Goal: Task Accomplishment & Management: Manage account settings

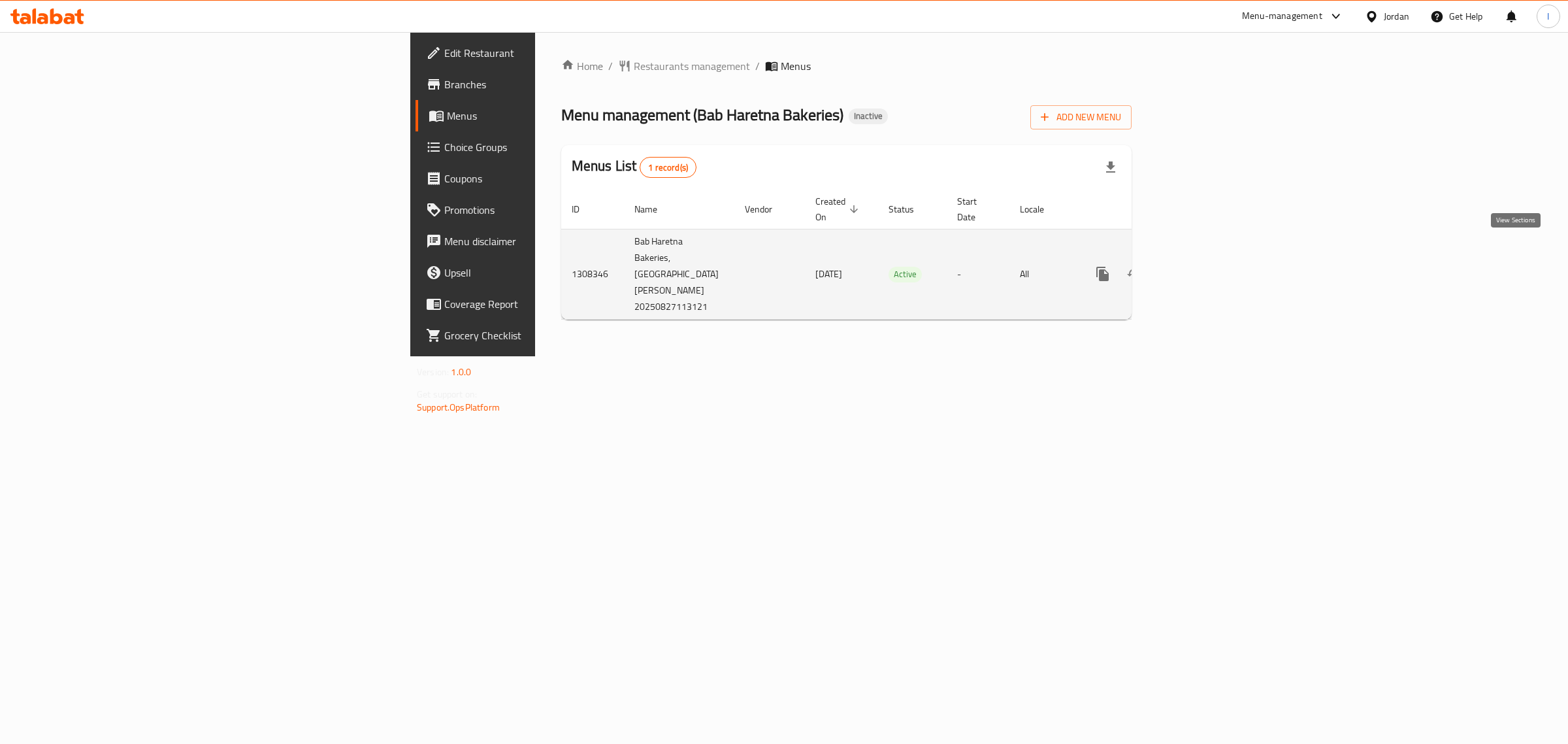
click at [1204, 266] on icon "enhanced table" at bounding box center [1197, 274] width 16 height 16
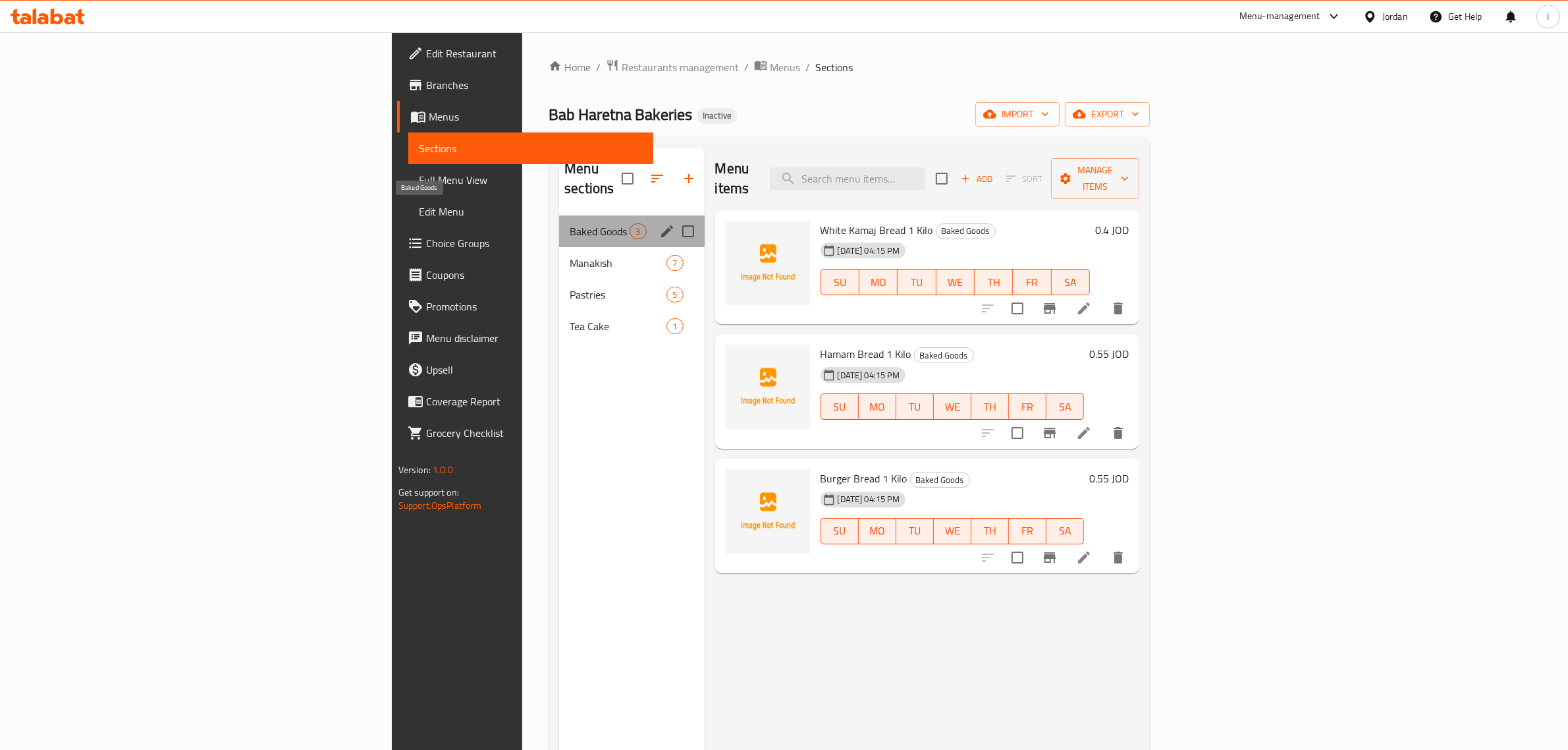
click at [570, 223] on span "Baked Goods" at bounding box center [599, 231] width 60 height 16
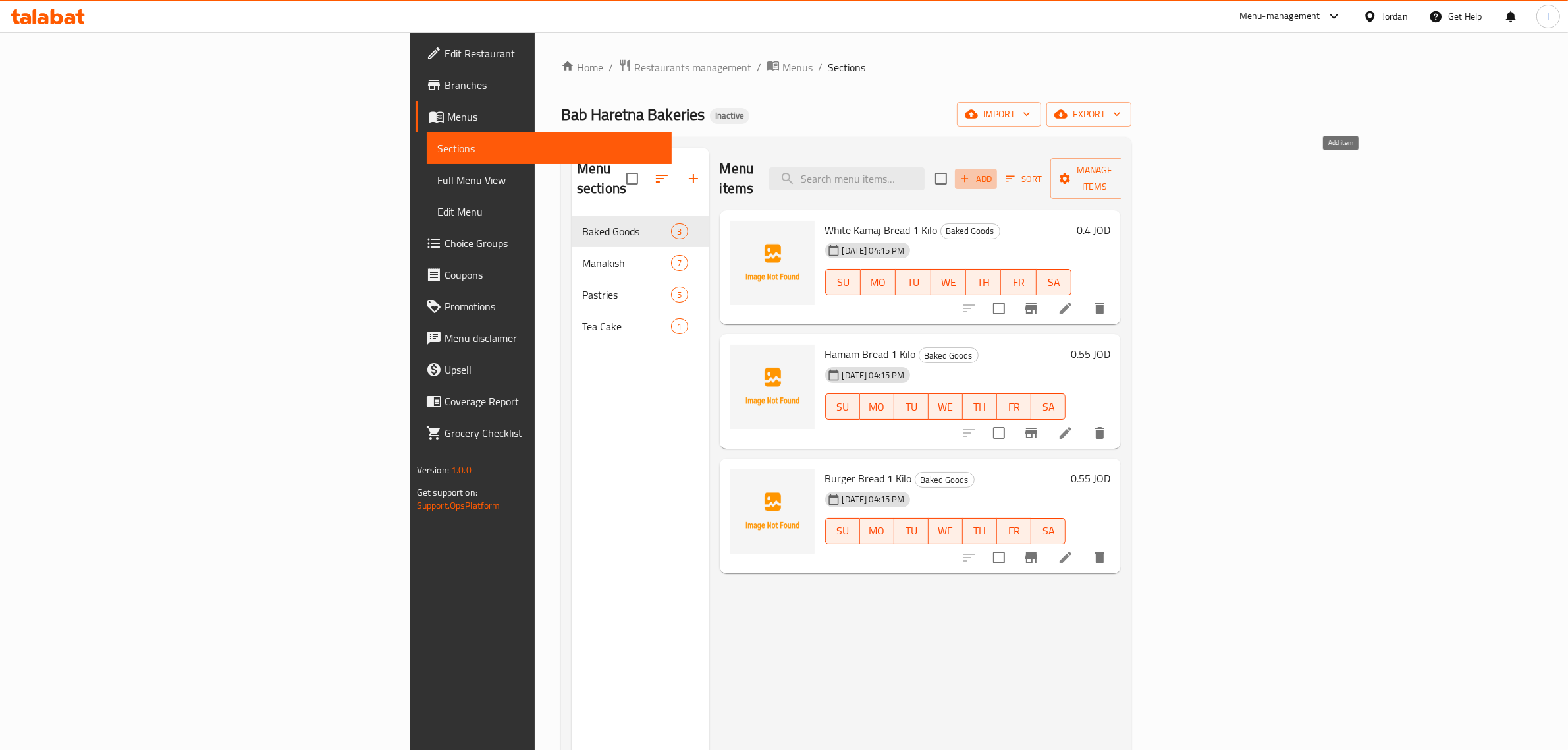
click at [994, 172] on span "Add" at bounding box center [976, 179] width 36 height 15
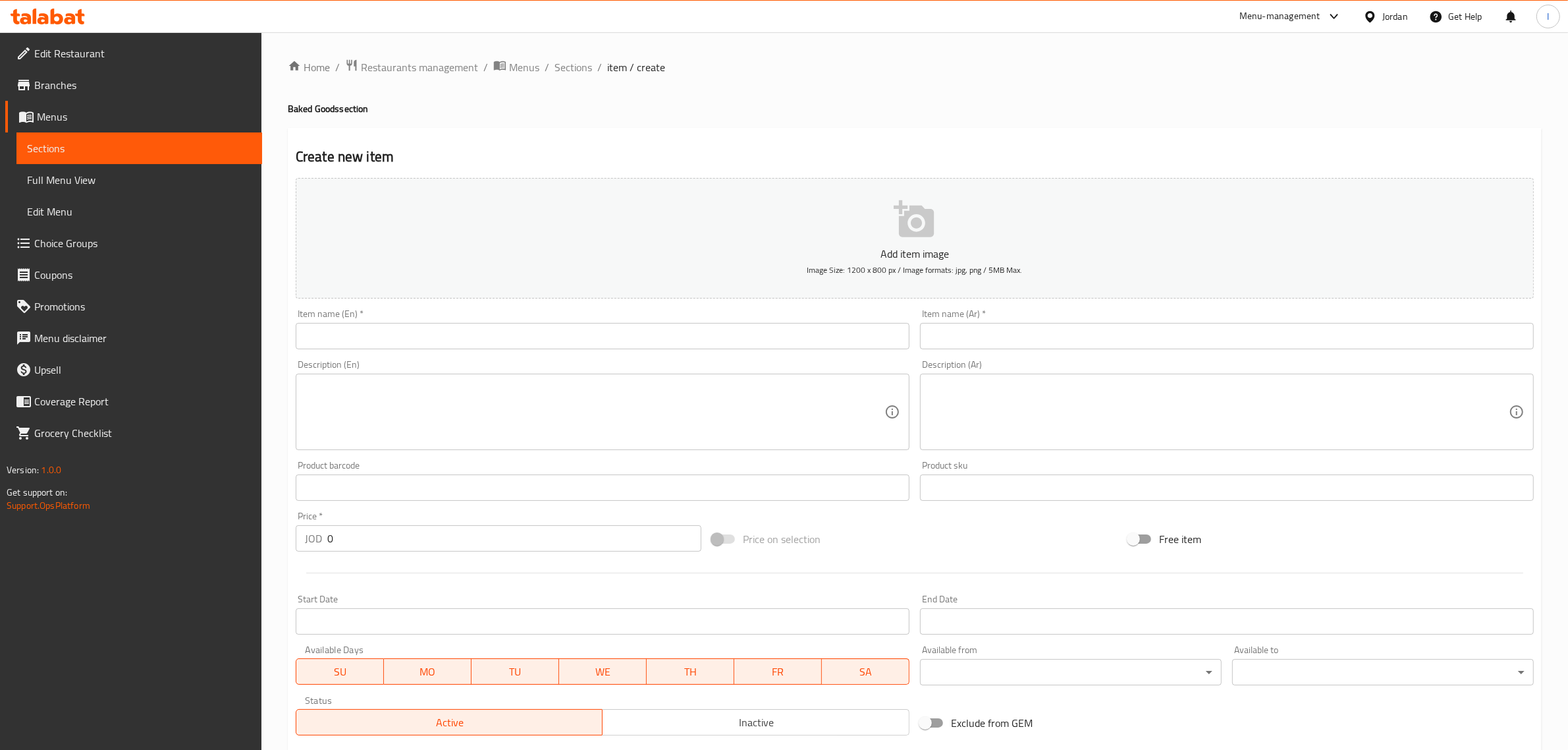
click at [464, 338] on input "text" at bounding box center [602, 336] width 614 height 26
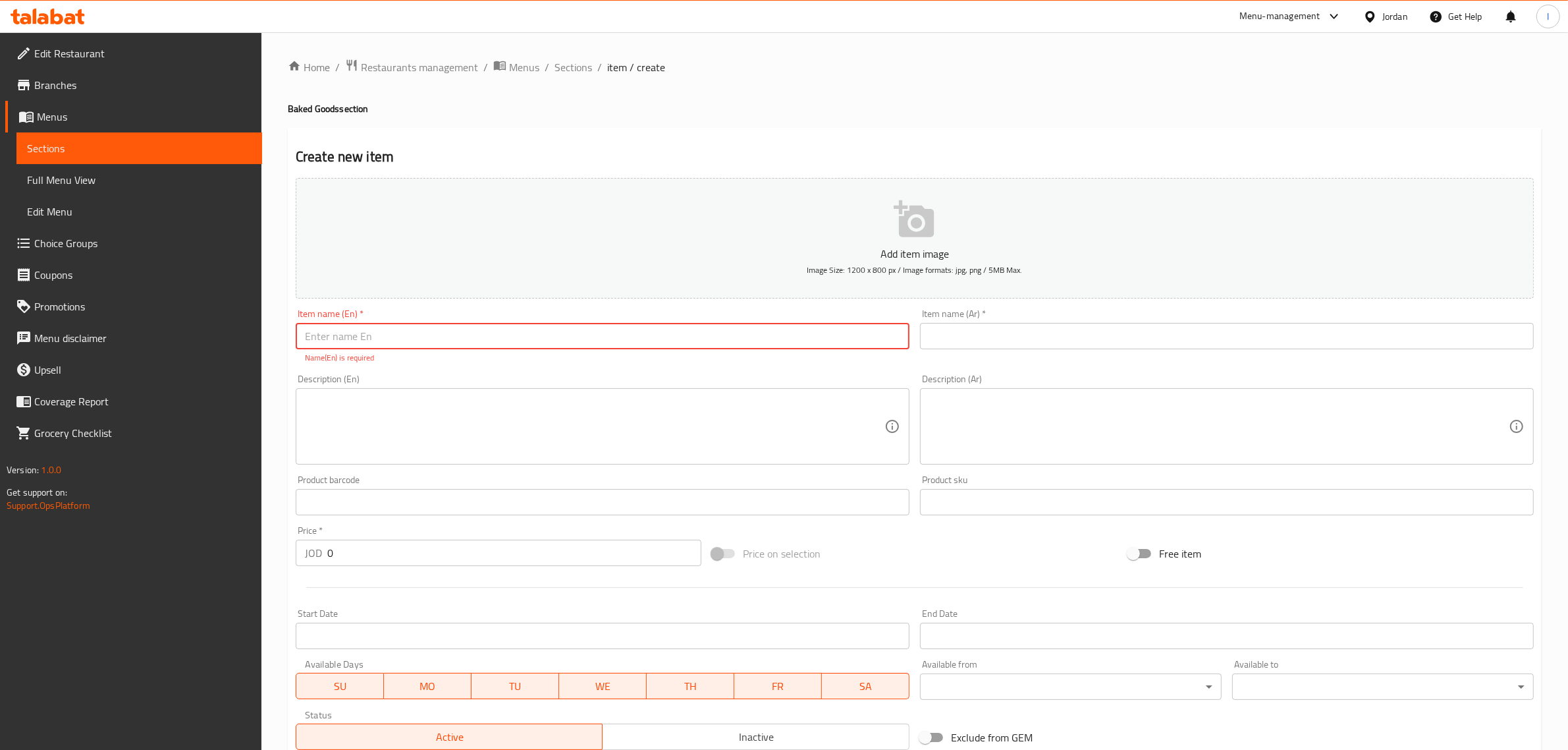
click at [950, 334] on input "text" at bounding box center [1227, 336] width 614 height 26
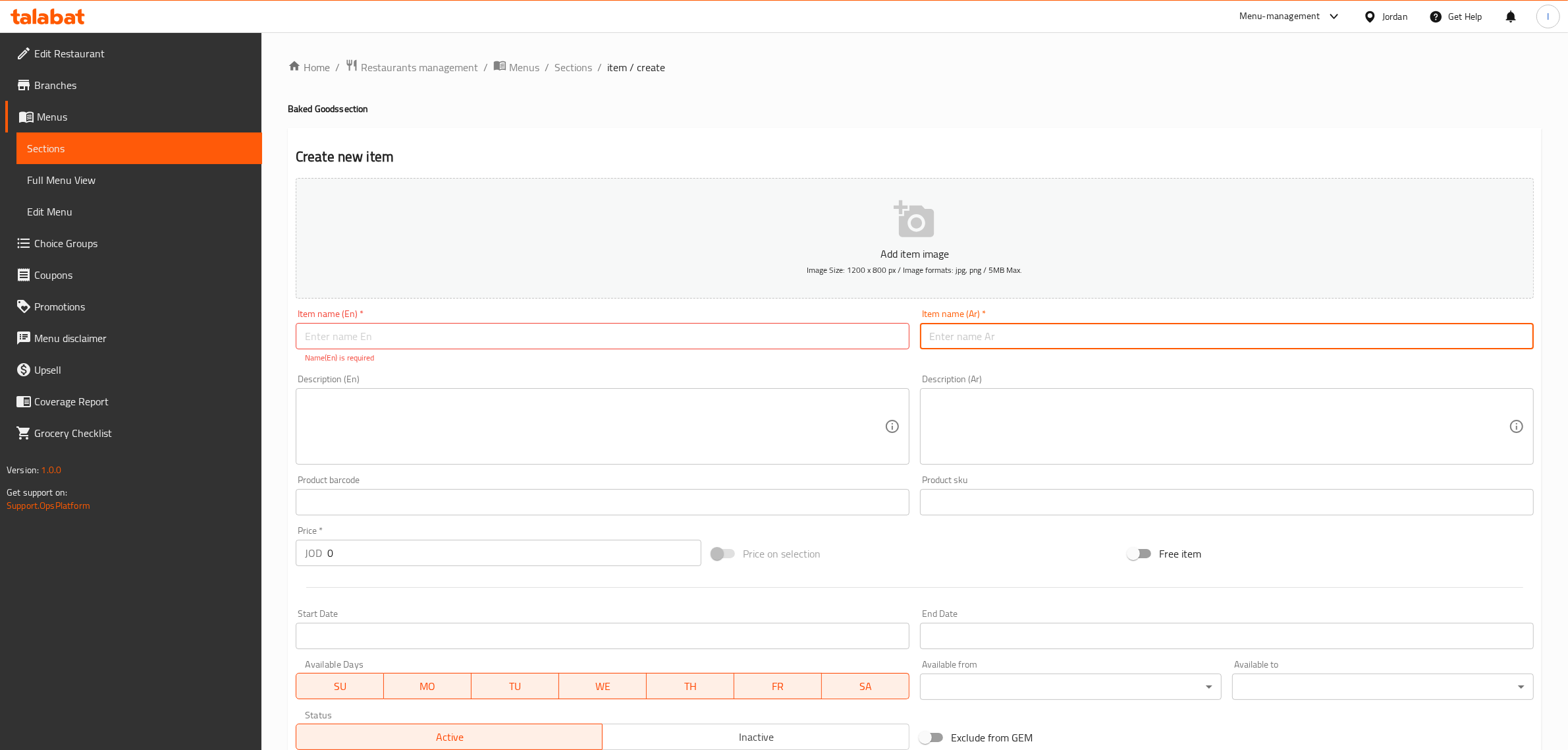
paste input "رغيف شراك"
type input "رغيف شراك"
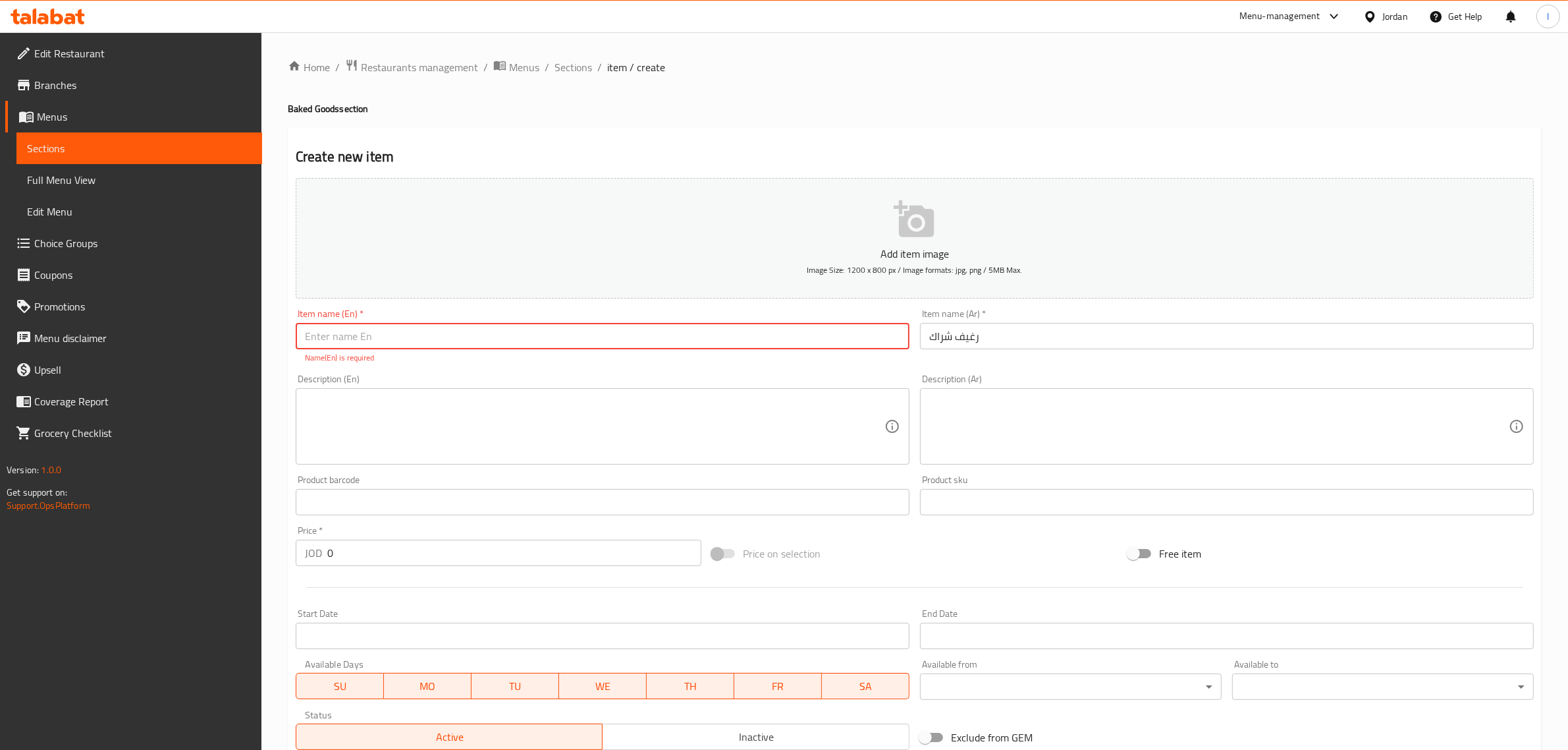
click at [639, 337] on input "text" at bounding box center [602, 336] width 614 height 26
click at [953, 335] on input "رغيف شراك" at bounding box center [1227, 336] width 614 height 26
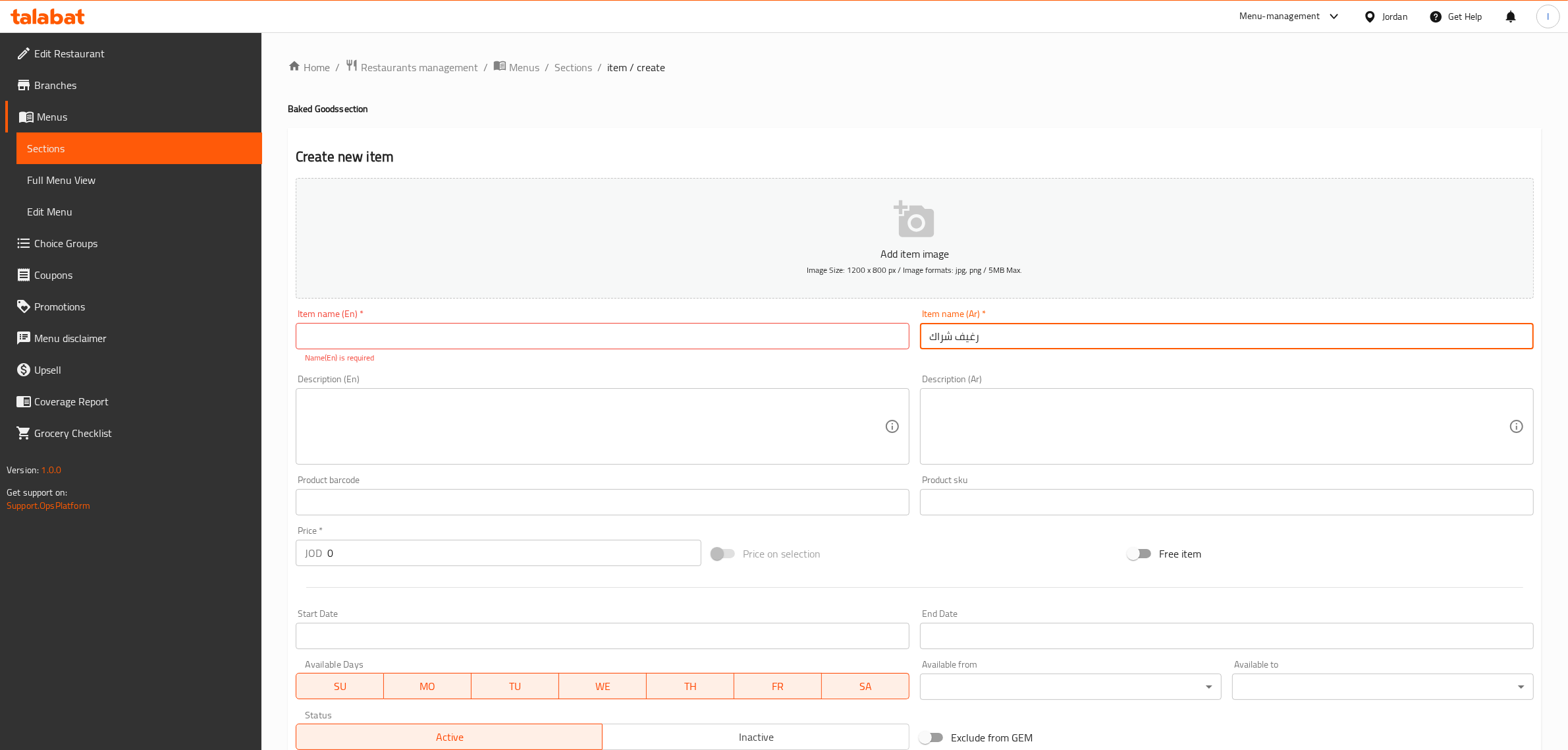
click at [953, 335] on input "رغيف شراك" at bounding box center [1227, 336] width 614 height 26
click at [394, 347] on input "text" at bounding box center [602, 336] width 614 height 26
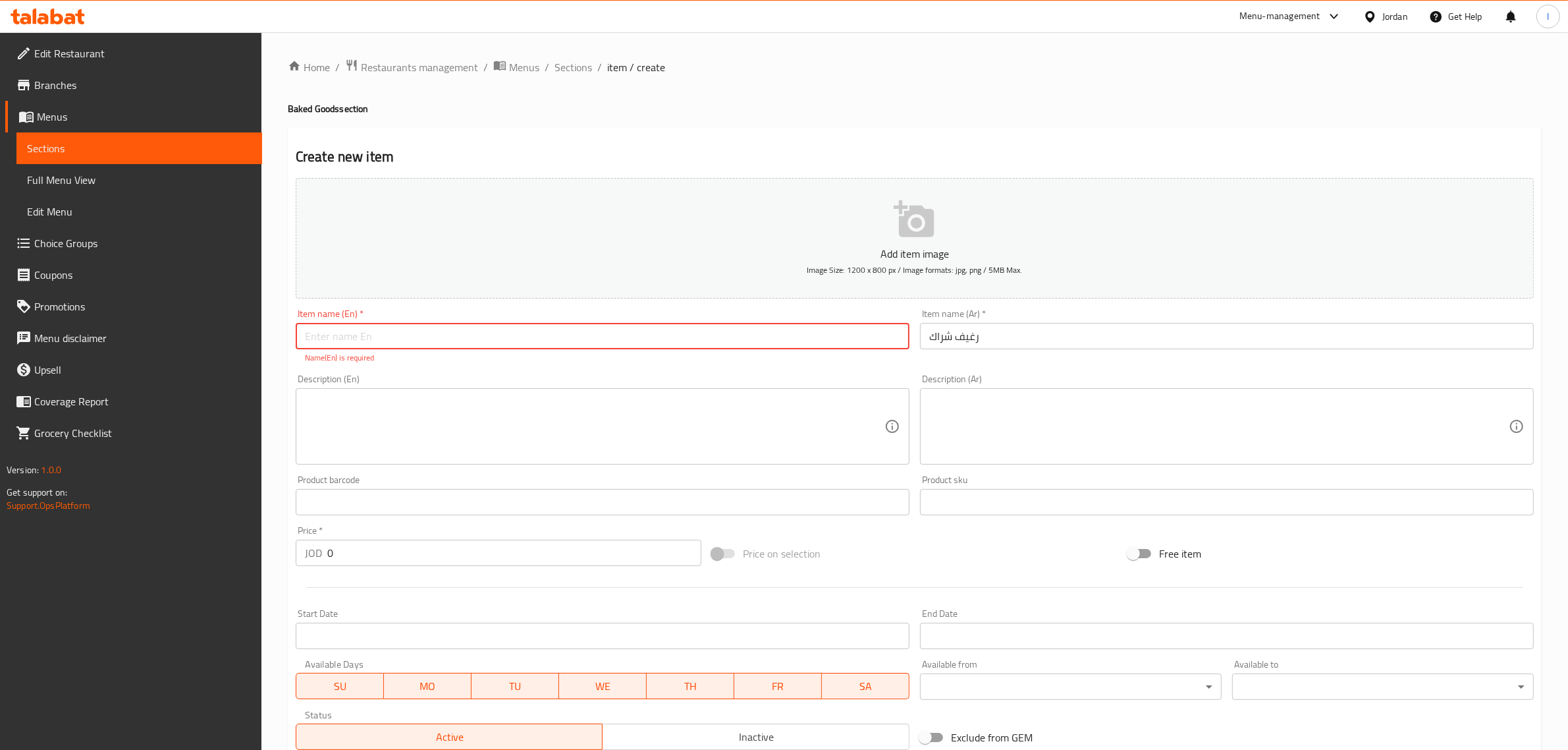
paste input "رغيف شراك"
click at [933, 333] on input "رغيف شراك" at bounding box center [1227, 336] width 614 height 26
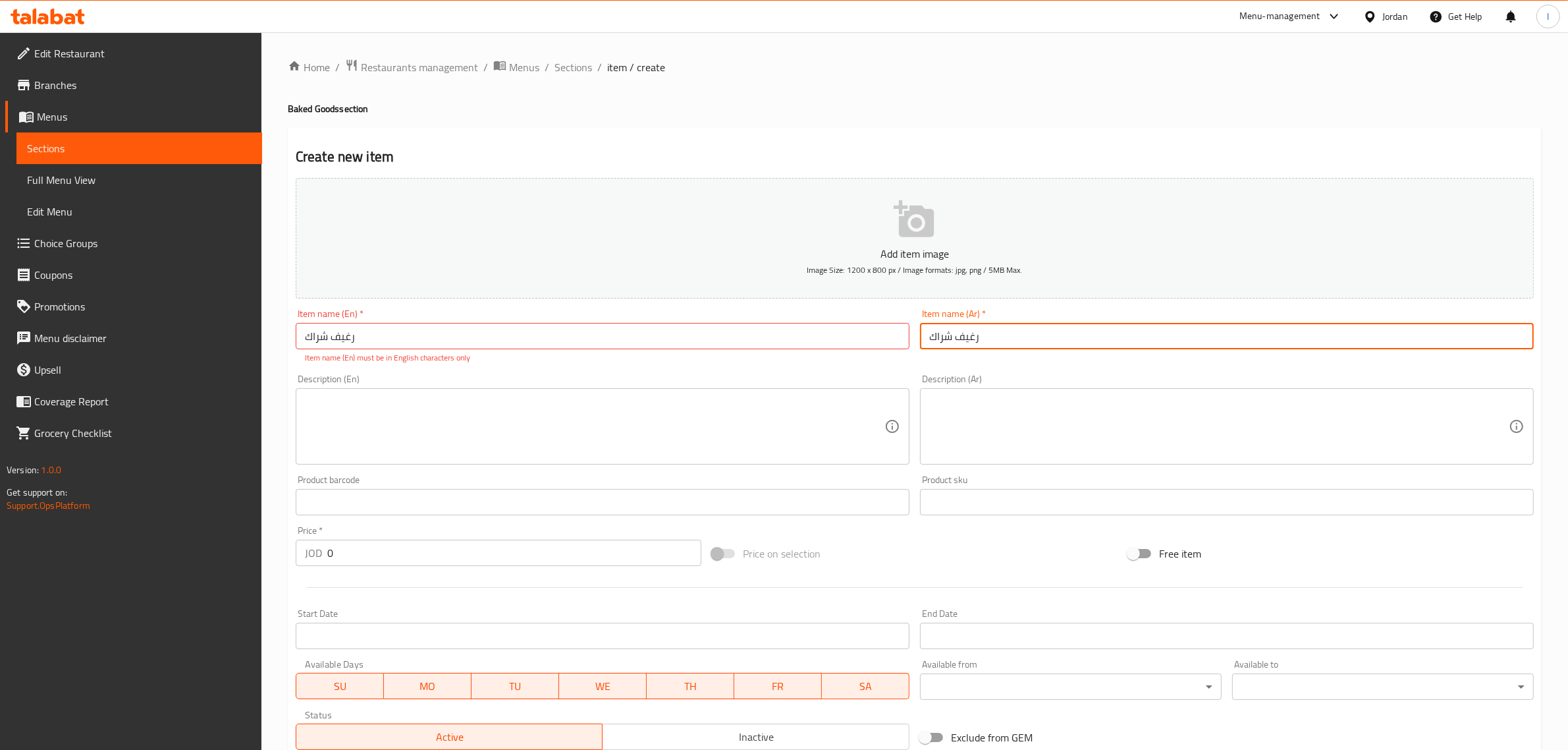
click at [933, 333] on input "رغيف شراك" at bounding box center [1227, 336] width 614 height 26
click at [324, 324] on input "رغيف شراك" at bounding box center [602, 336] width 614 height 26
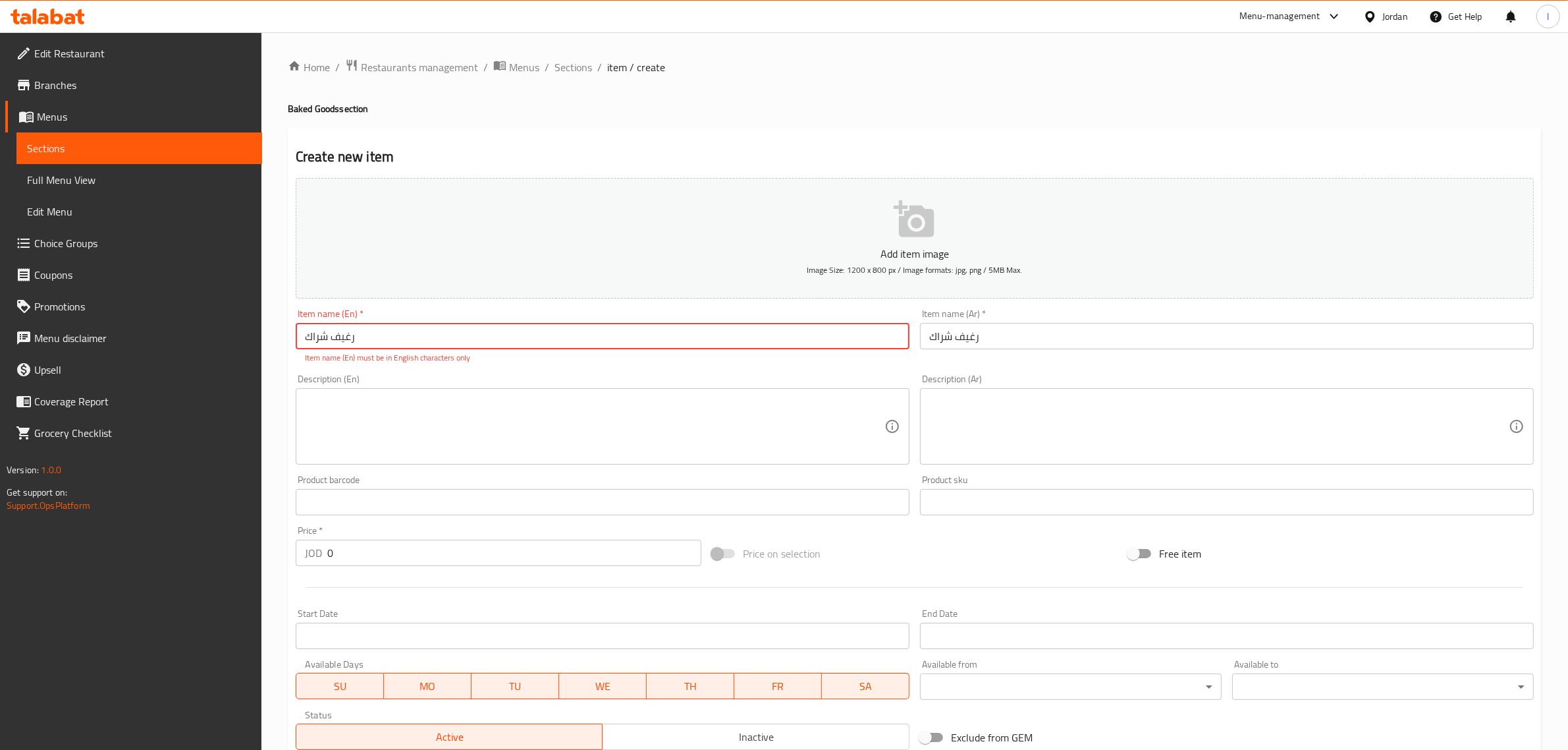
click at [324, 324] on input "رغيف شراك" at bounding box center [602, 336] width 614 height 26
type input "Shrak Loaf"
click at [334, 403] on textarea at bounding box center [594, 426] width 580 height 63
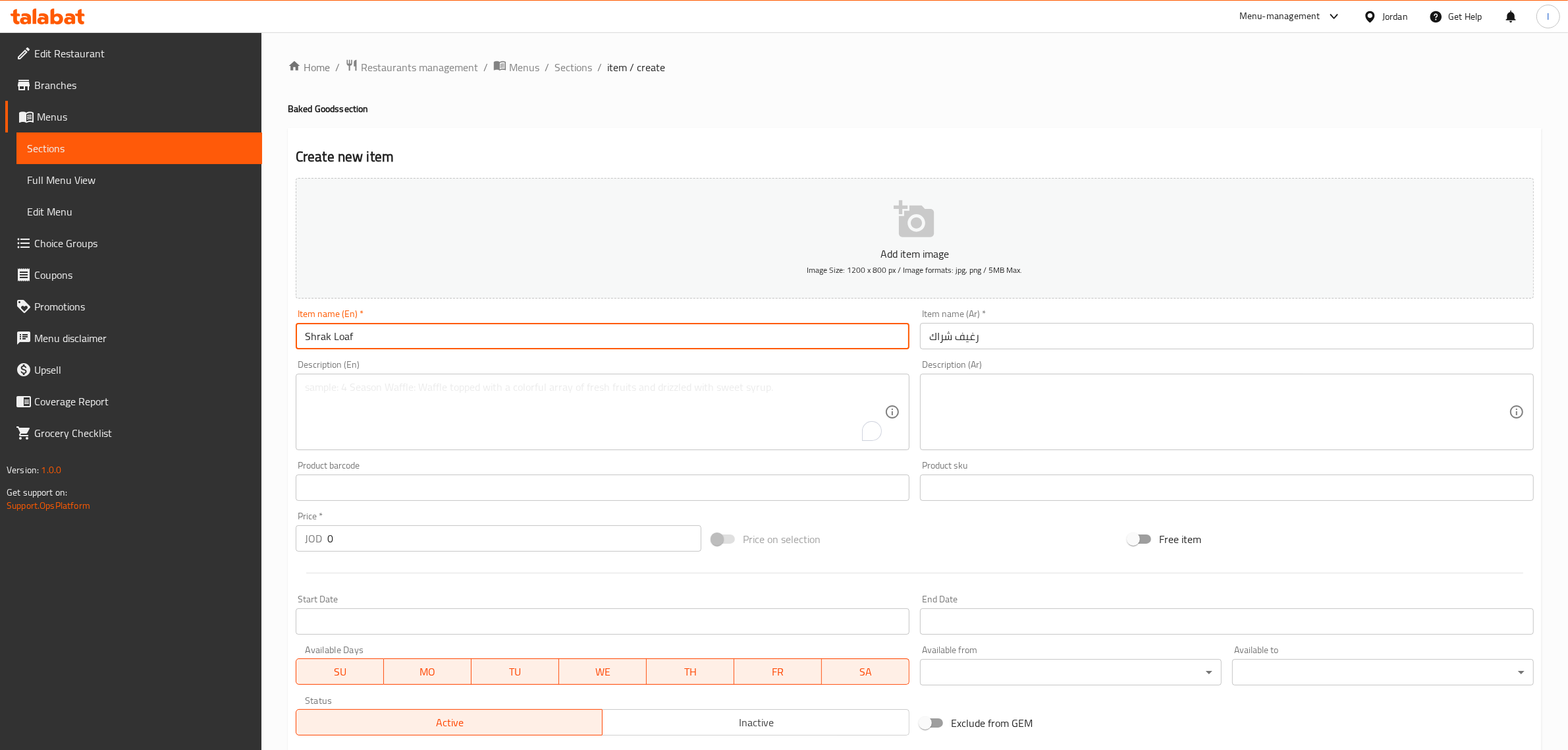
click at [405, 347] on input "Shrak Loaf" at bounding box center [602, 336] width 614 height 26
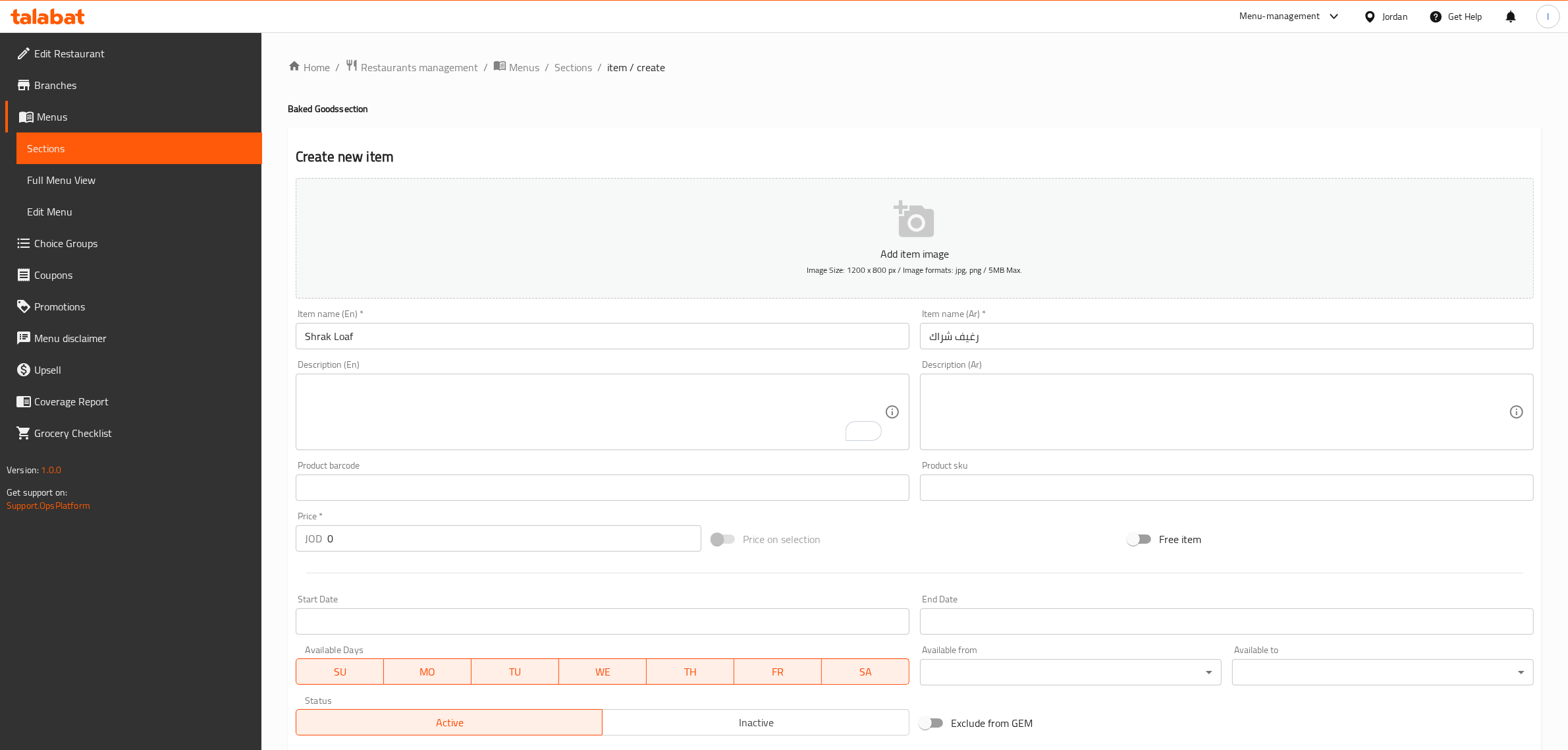
click at [841, 107] on h4 "Baked Goods section" at bounding box center [914, 109] width 1254 height 14
click at [345, 541] on input "0" at bounding box center [514, 538] width 374 height 26
paste input "12.5"
type input "12.5"
click at [267, 236] on div "Home / Restaurants management / Menus / Sections / item / create Baked Goods se…" at bounding box center [914, 482] width 1307 height 899
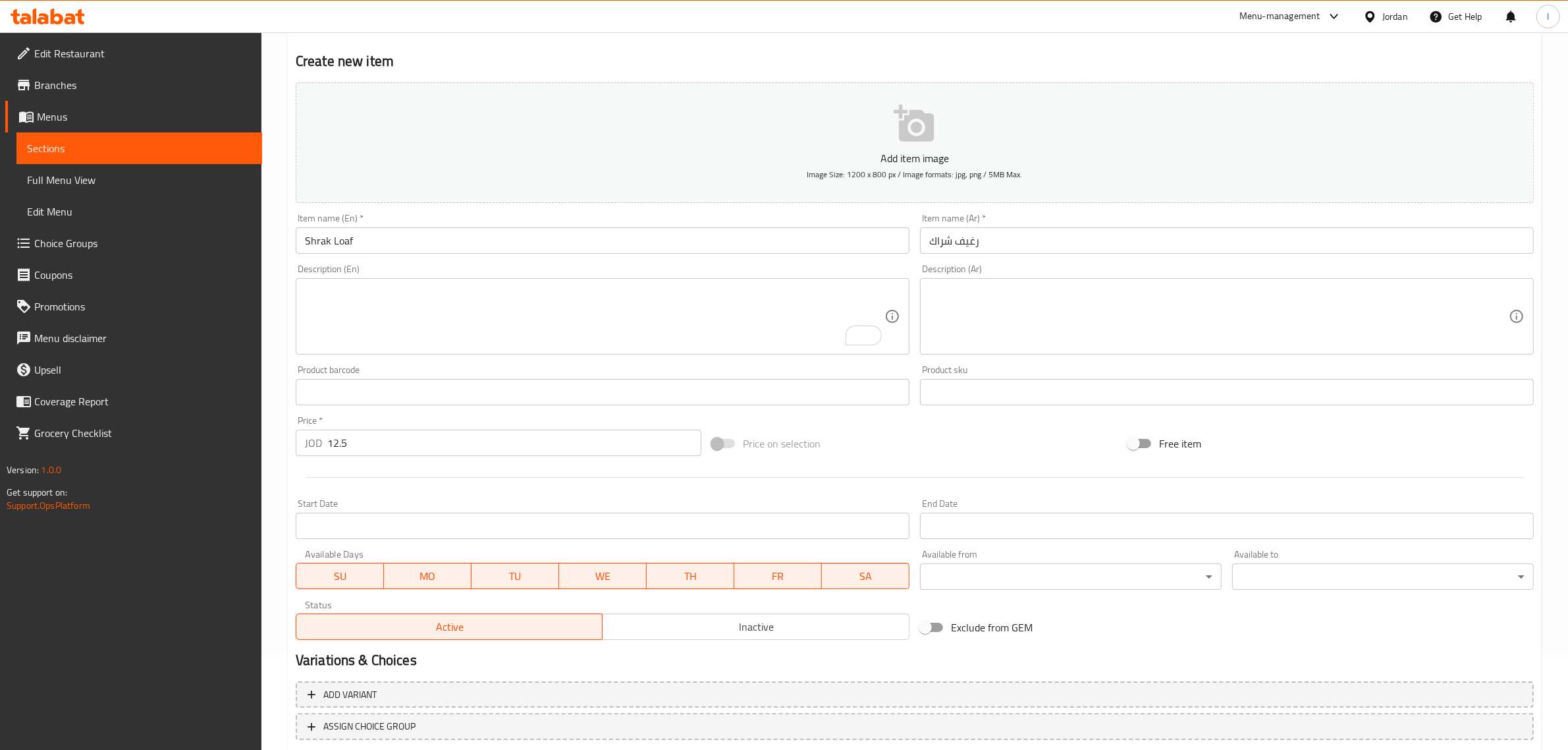
scroll to position [178, 0]
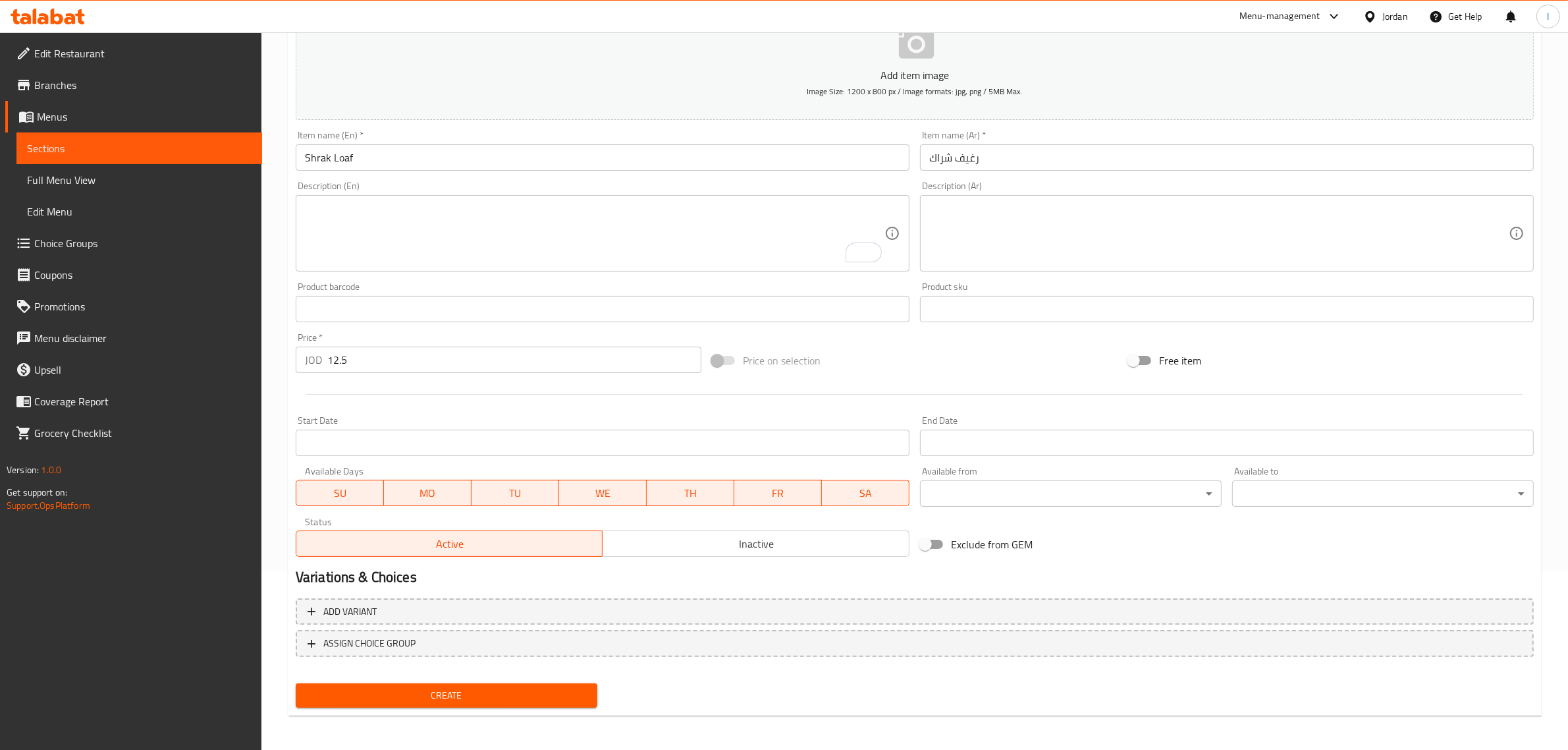
click at [402, 689] on span "Create" at bounding box center [447, 695] width 280 height 16
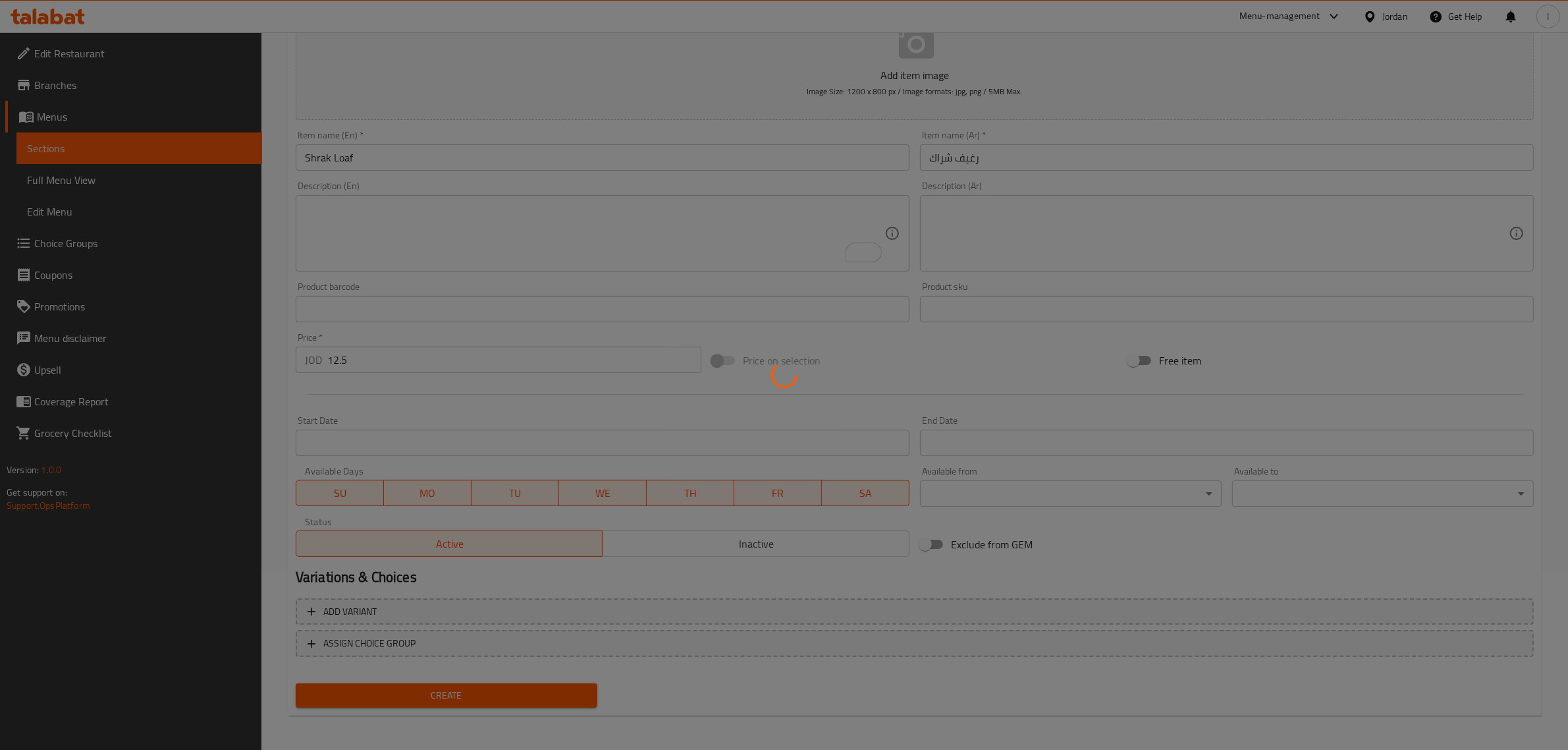
scroll to position [0, 0]
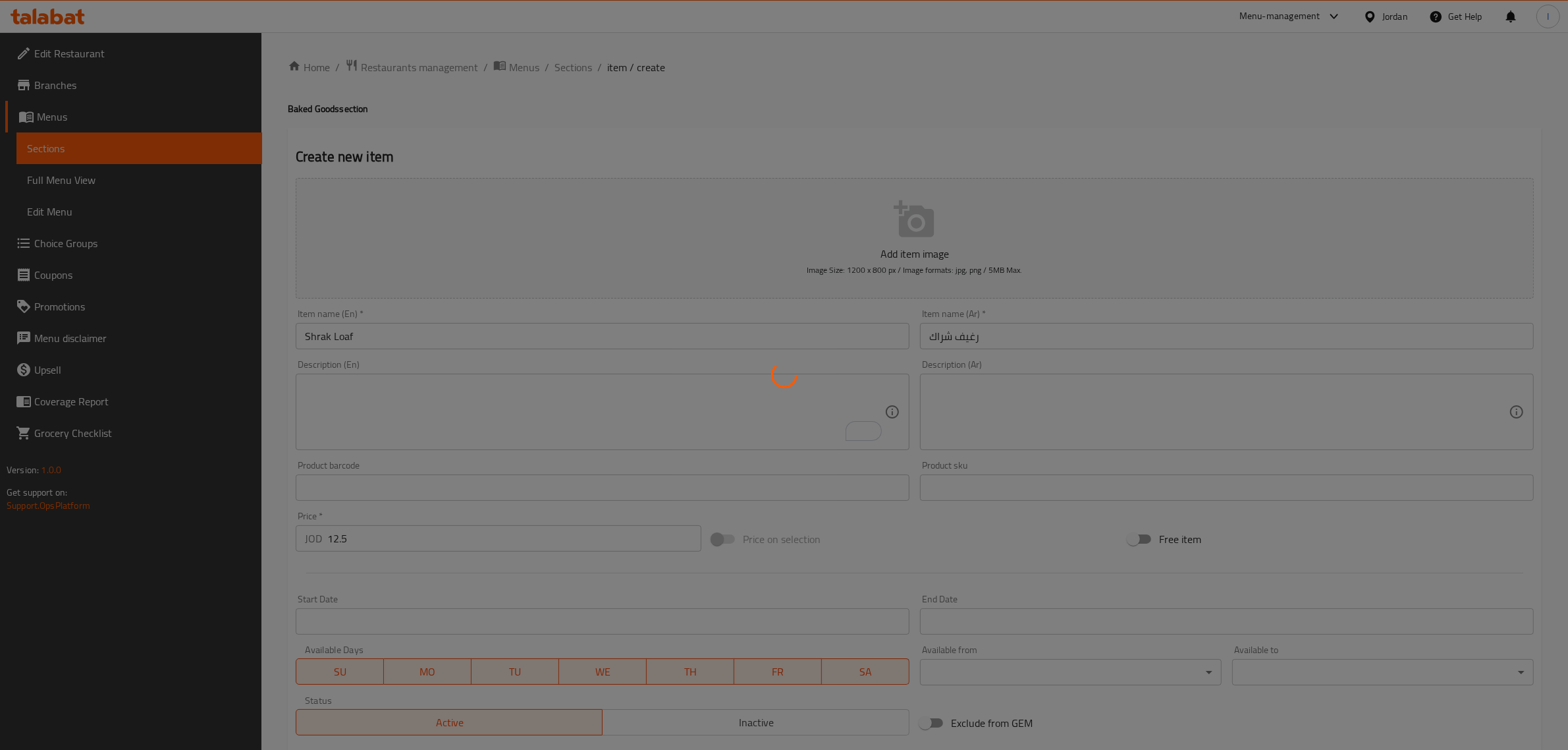
type input "0"
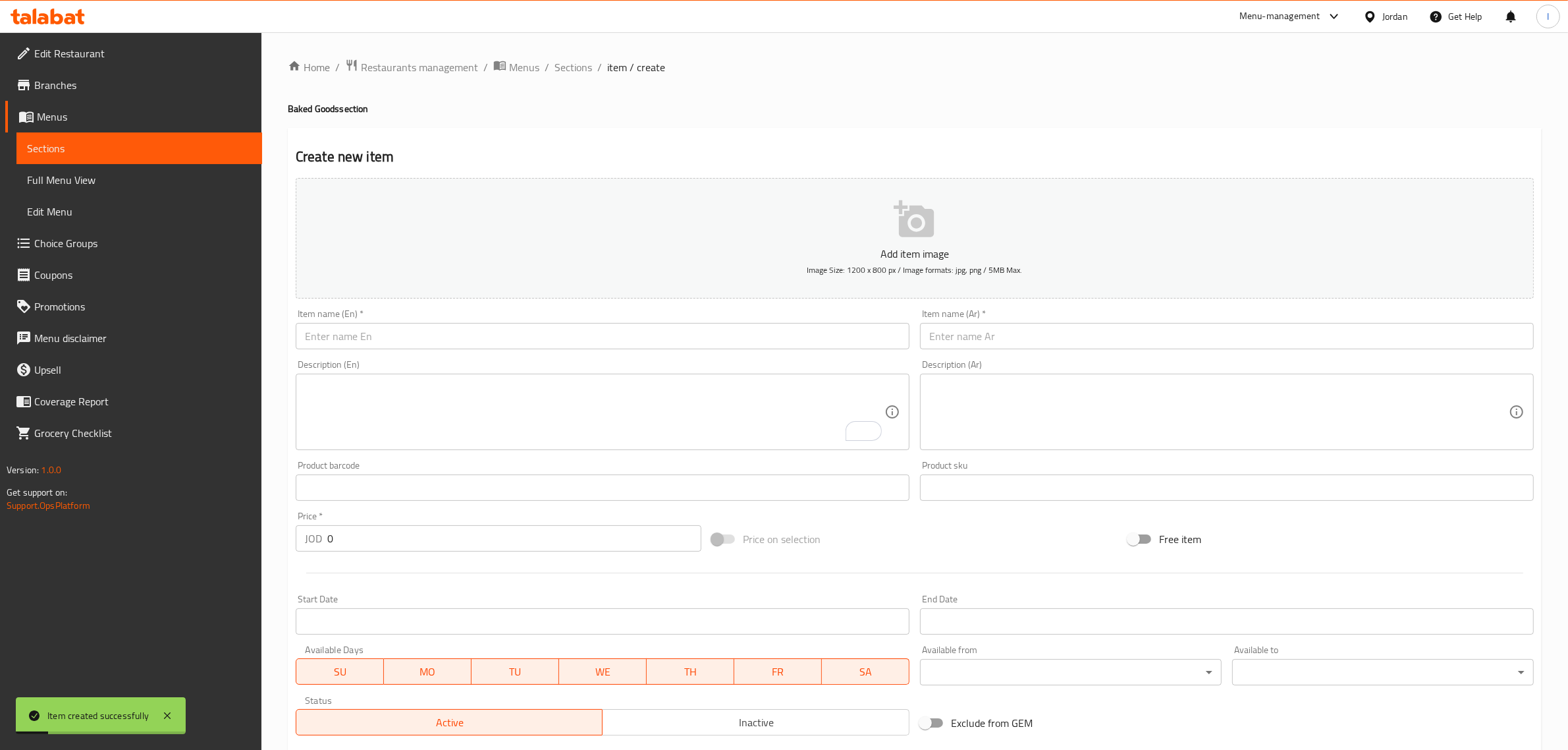
click at [568, 54] on div "Home / Restaurants management / Menus / Sections / item / create Baked Goods se…" at bounding box center [914, 482] width 1307 height 899
click at [568, 60] on span "Sections" at bounding box center [573, 67] width 37 height 16
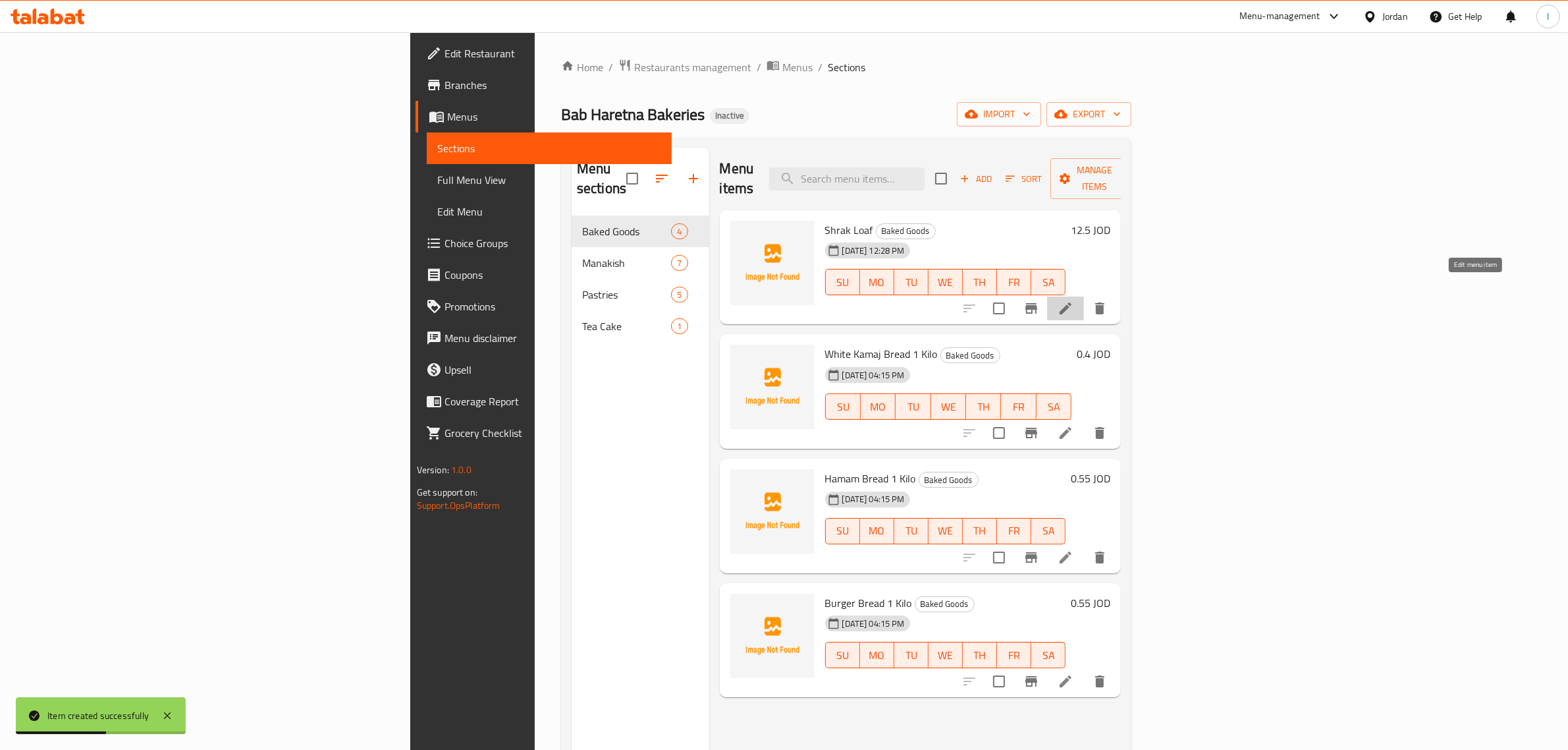
click at [1073, 301] on icon at bounding box center [1065, 308] width 16 height 16
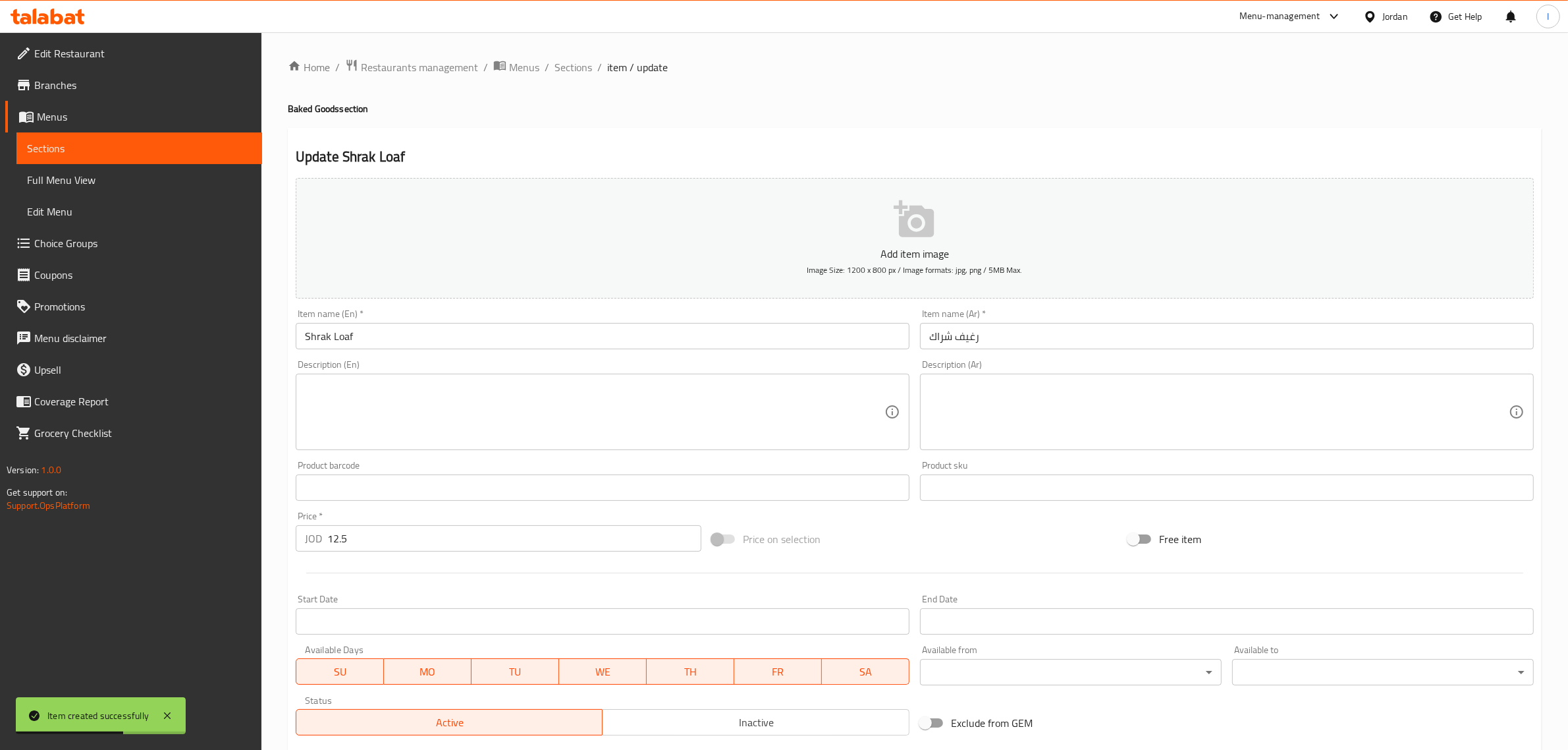
click at [531, 347] on input "Shrak Loaf" at bounding box center [602, 336] width 614 height 26
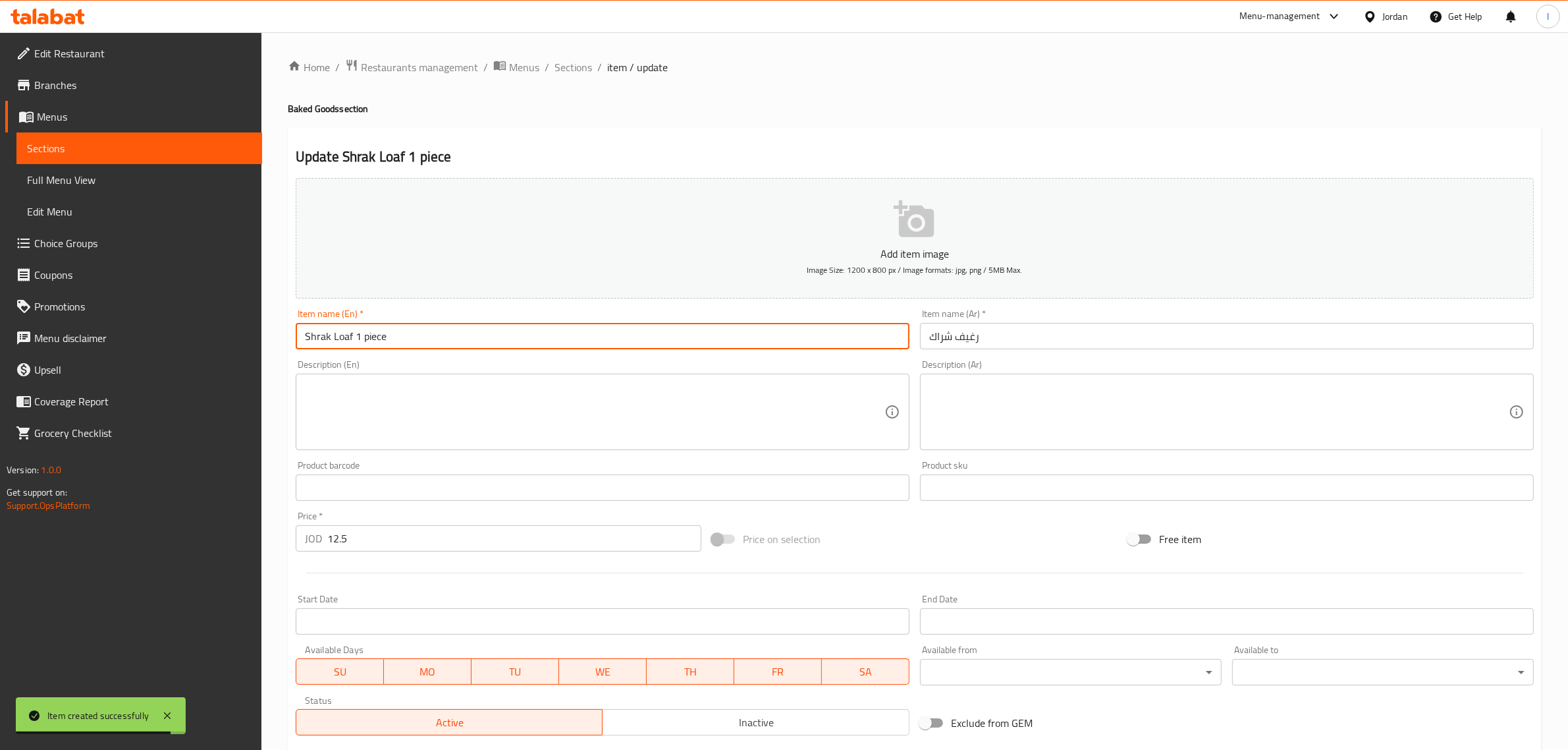
type input "Shrak Loaf 1 piece"
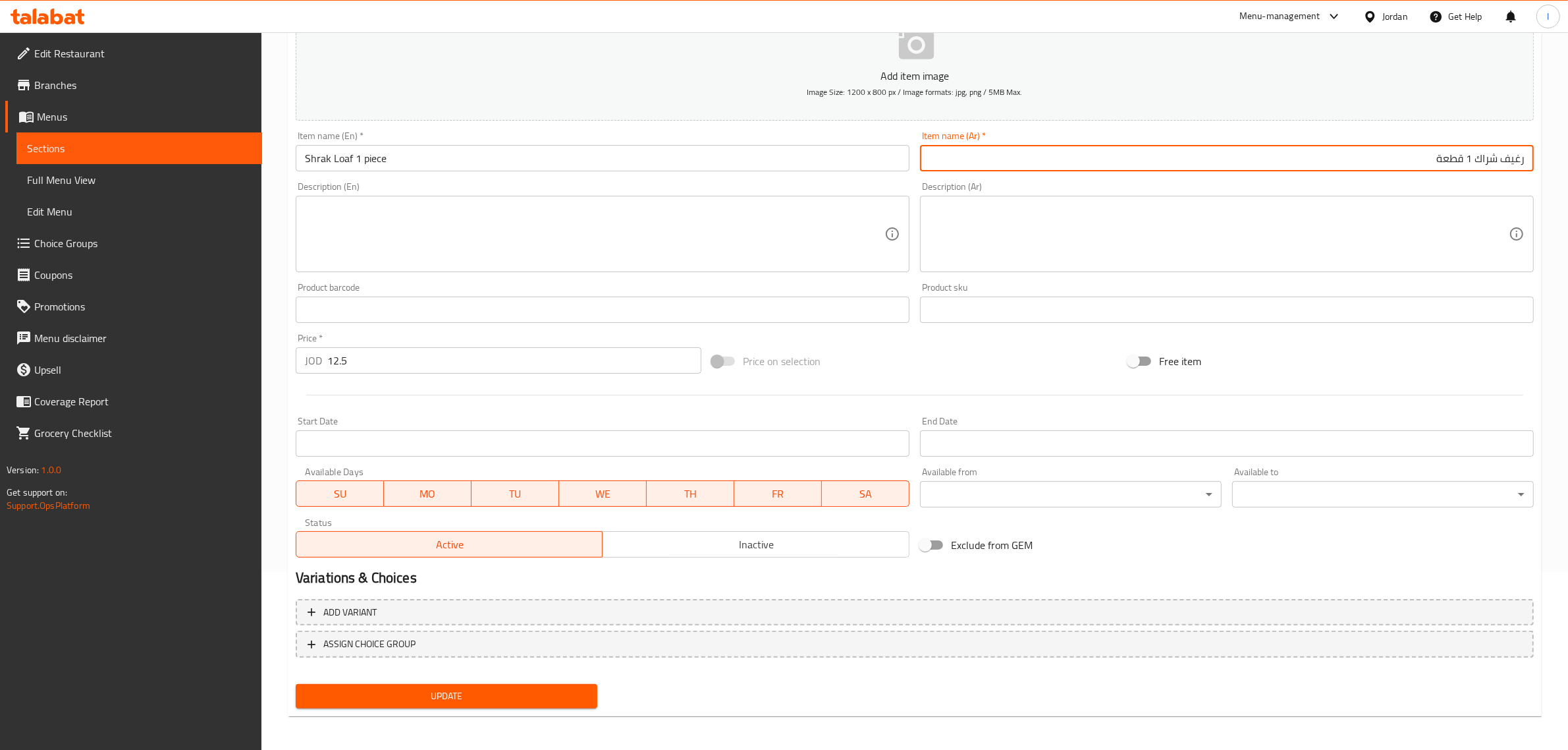
scroll to position [178, 0]
type input "رغيف شراك 1 قطعة"
click at [344, 687] on span "Update" at bounding box center [447, 695] width 280 height 16
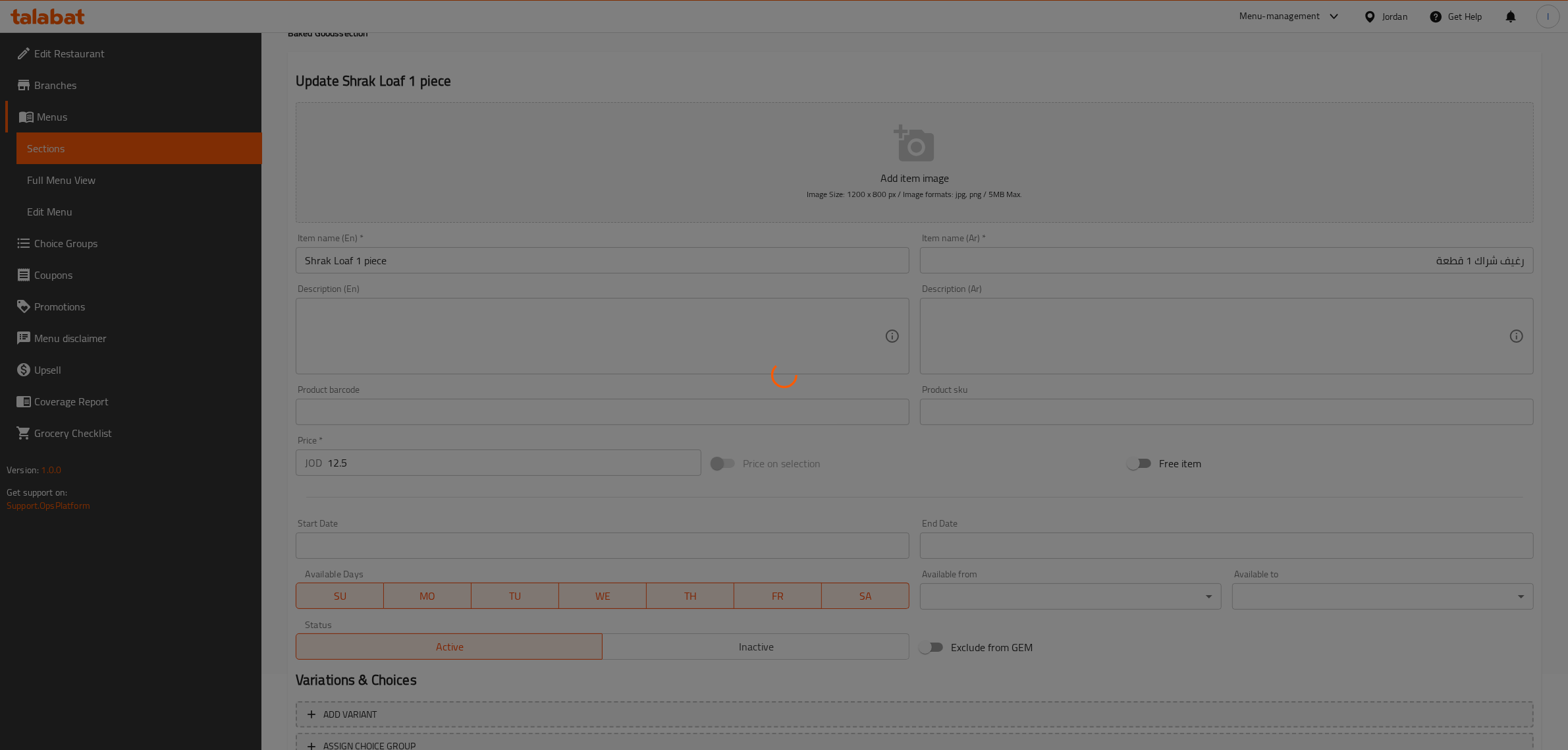
scroll to position [0, 0]
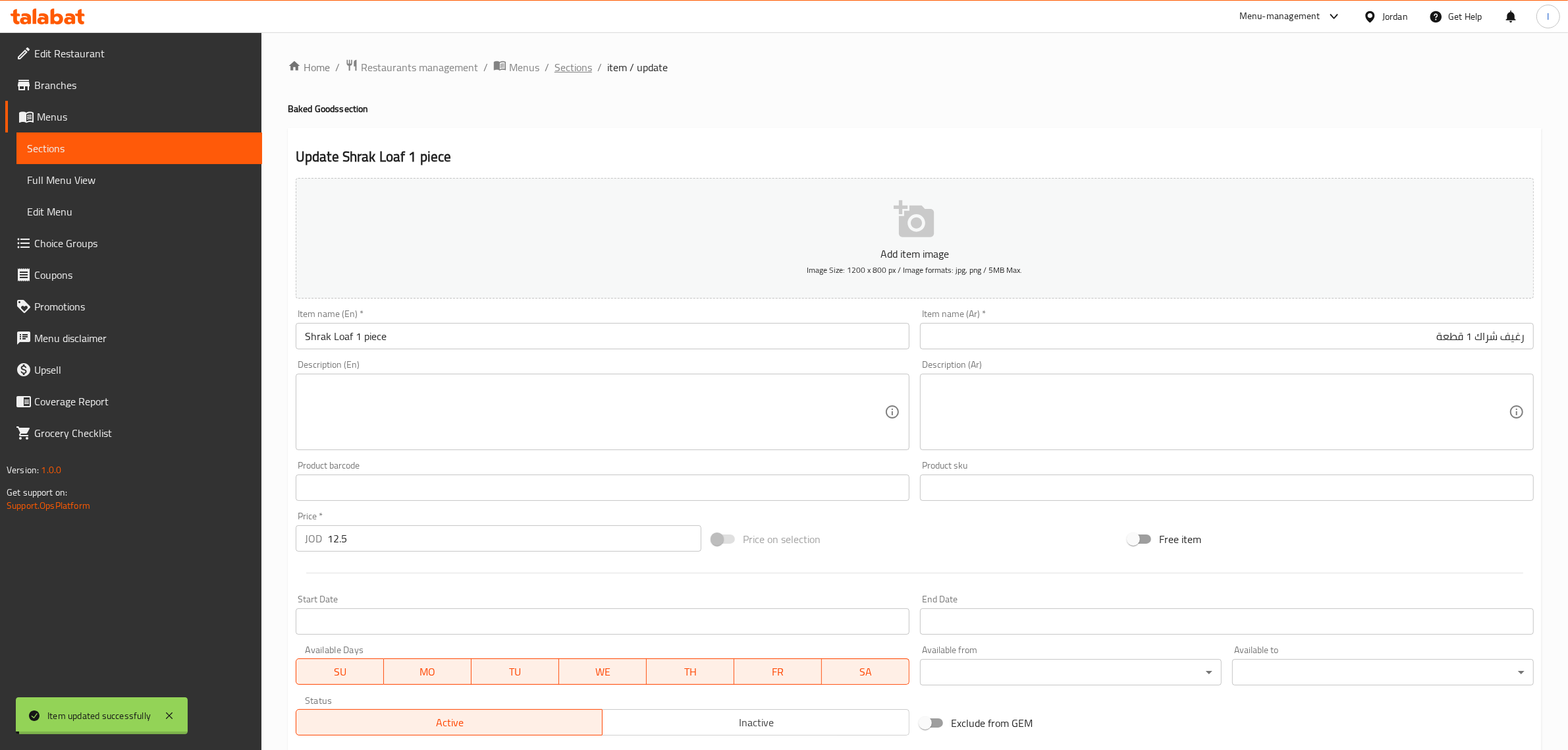
click at [561, 61] on span "Sections" at bounding box center [573, 67] width 37 height 16
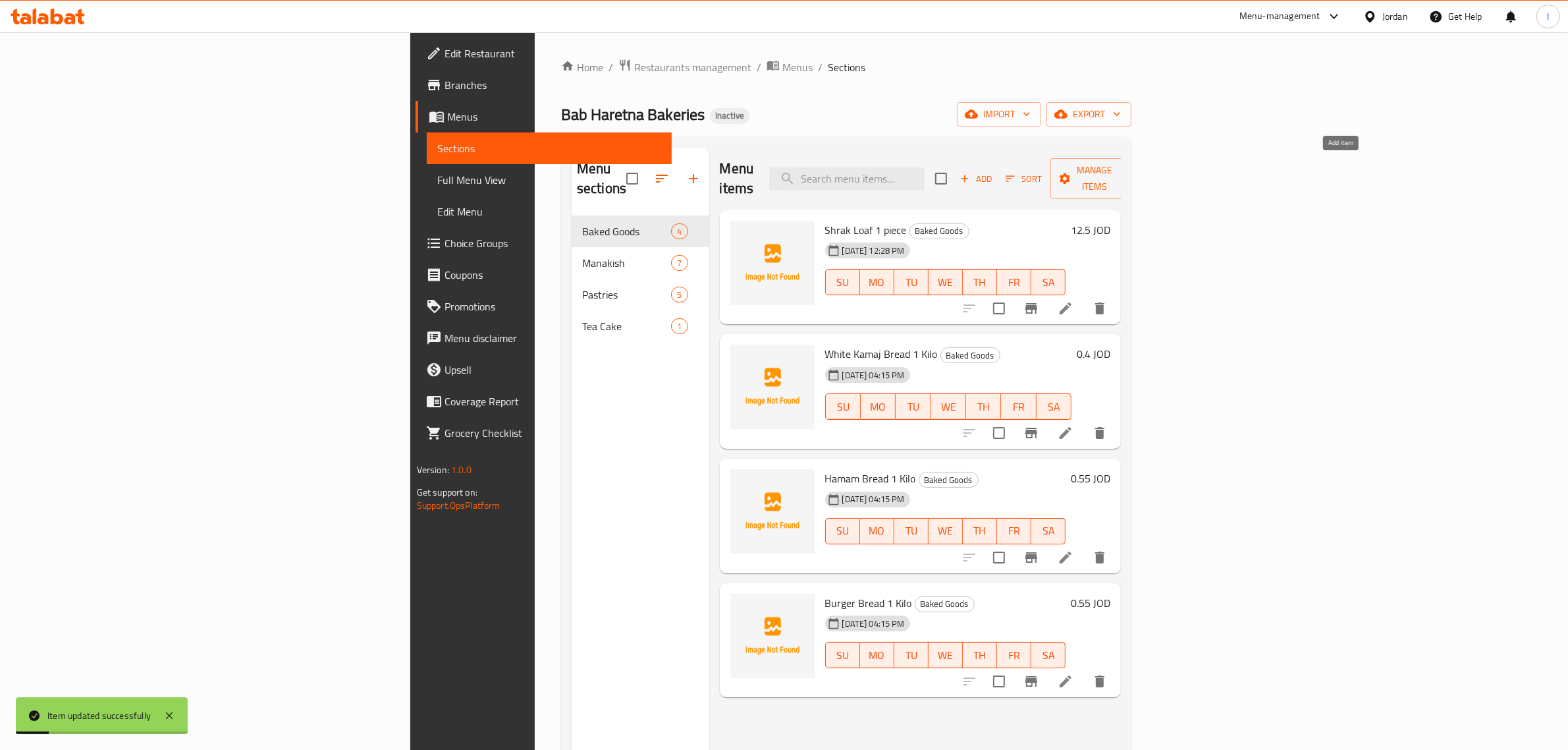
click at [994, 172] on span "Add" at bounding box center [976, 179] width 36 height 15
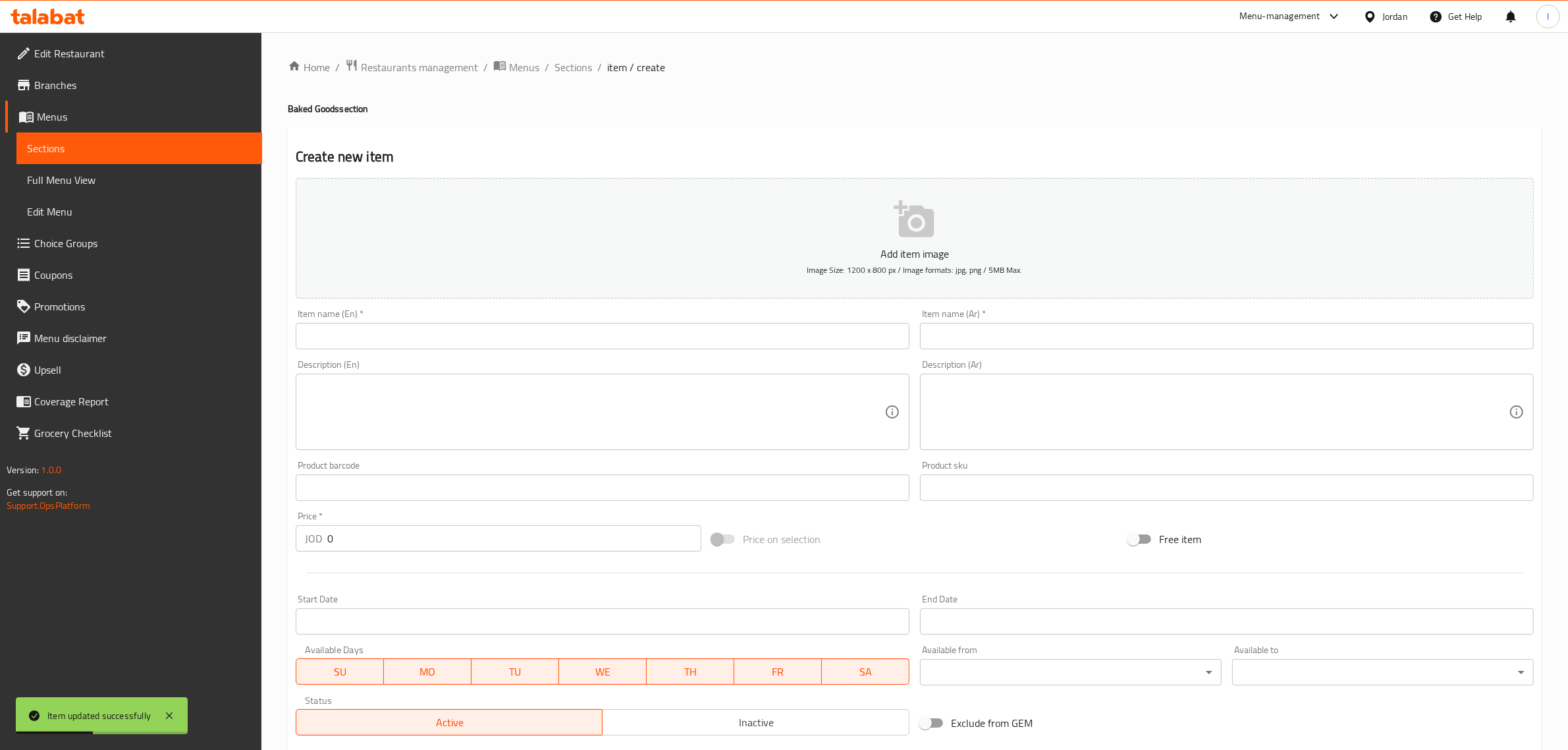
click at [998, 341] on input "text" at bounding box center [1227, 336] width 614 height 26
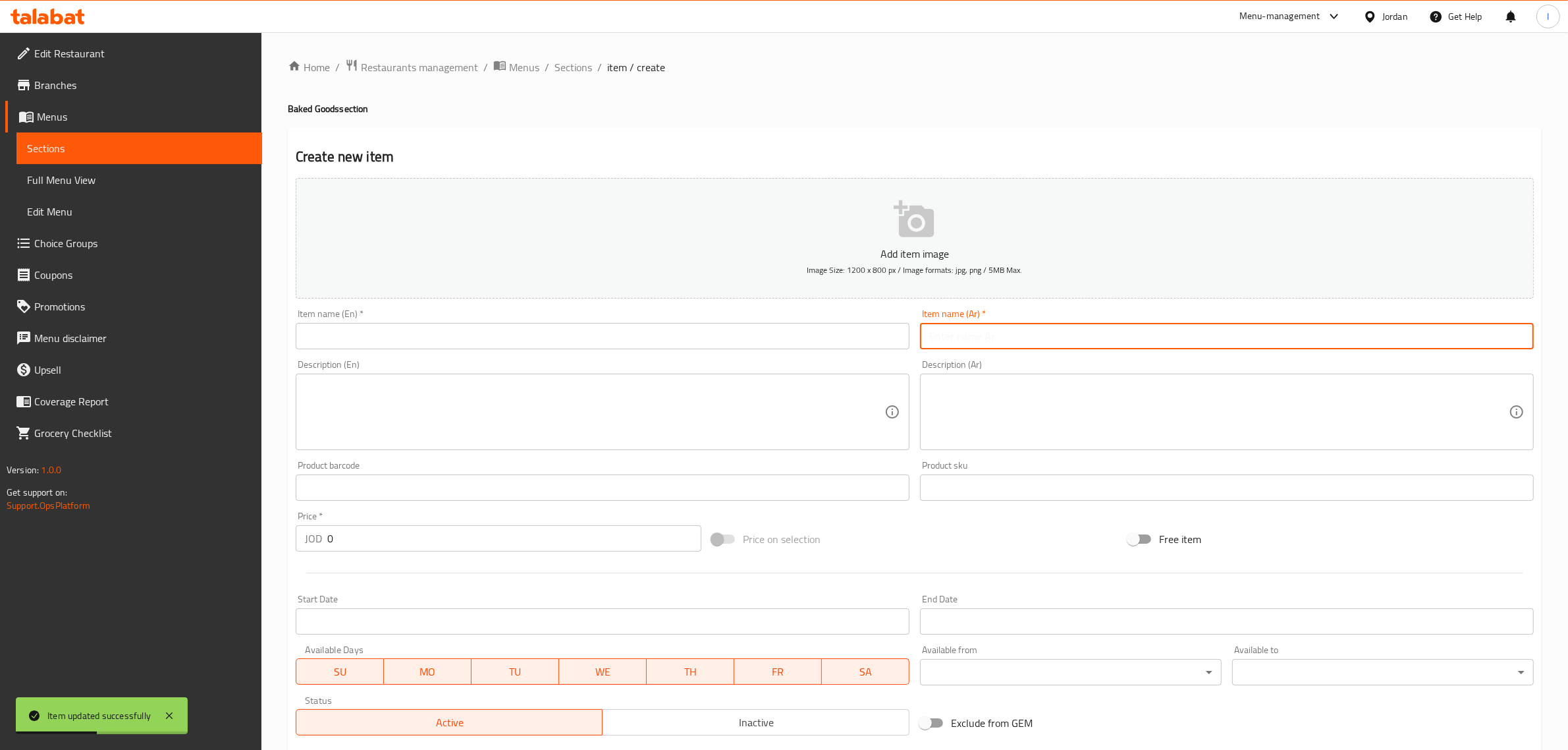
paste input "رغيف خبز طابون"
type input "رغيف خبز طابون"
click at [712, 343] on input "text" at bounding box center [602, 336] width 614 height 26
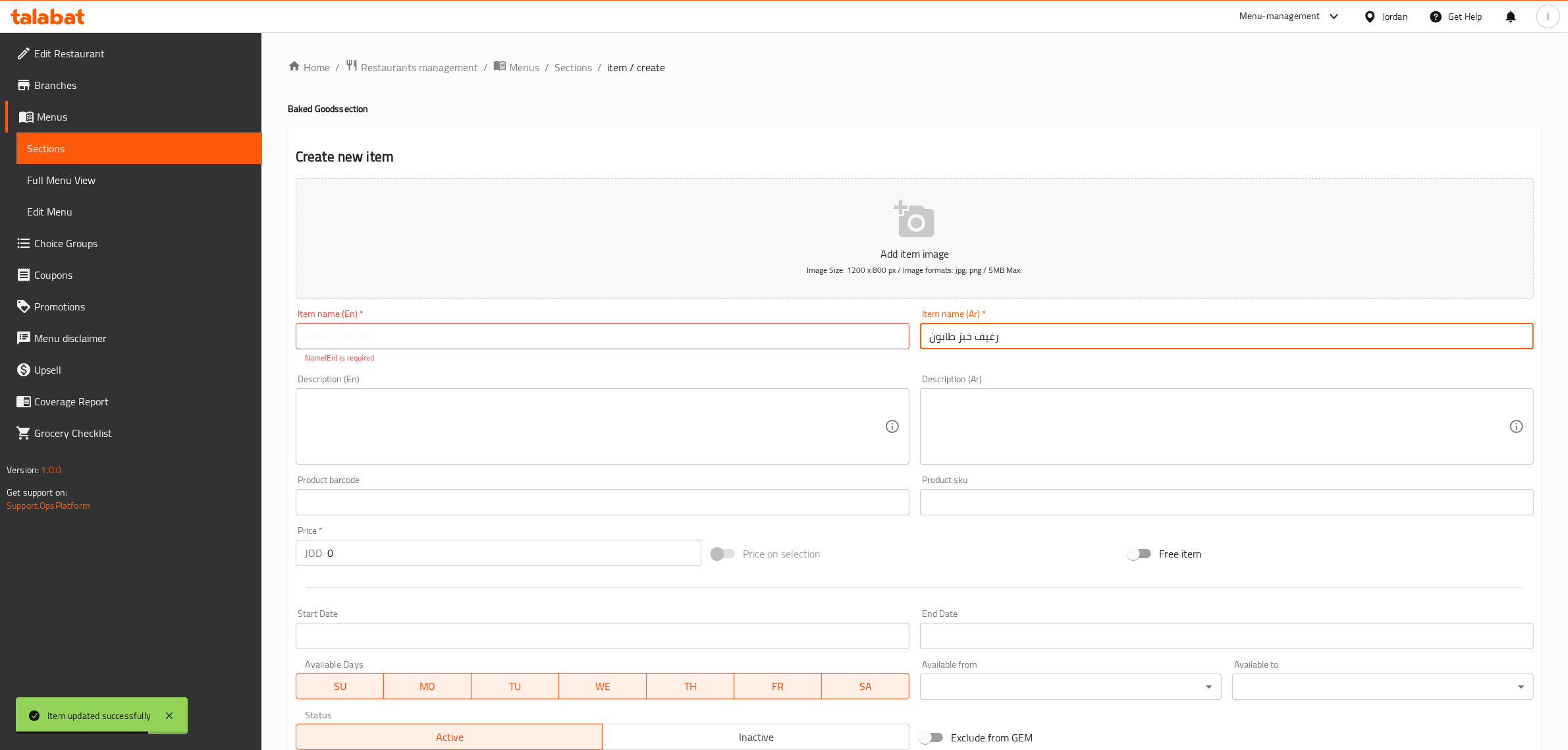
click at [950, 340] on input "رغيف خبز طابون" at bounding box center [1227, 336] width 614 height 26
click at [438, 336] on input "text" at bounding box center [602, 336] width 614 height 26
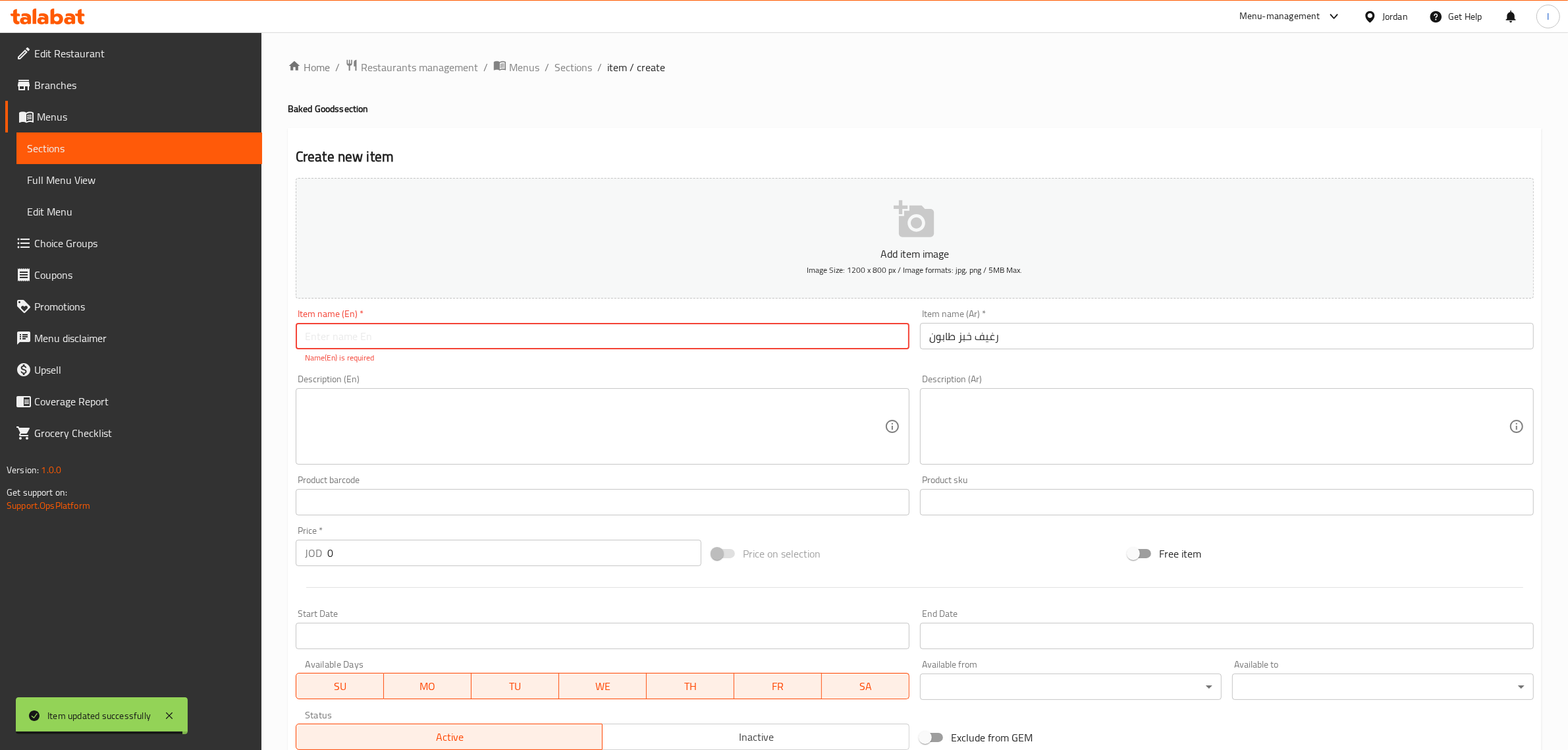
paste input "Taboon bread loaf"
type input "Taboon Bread Loaf"
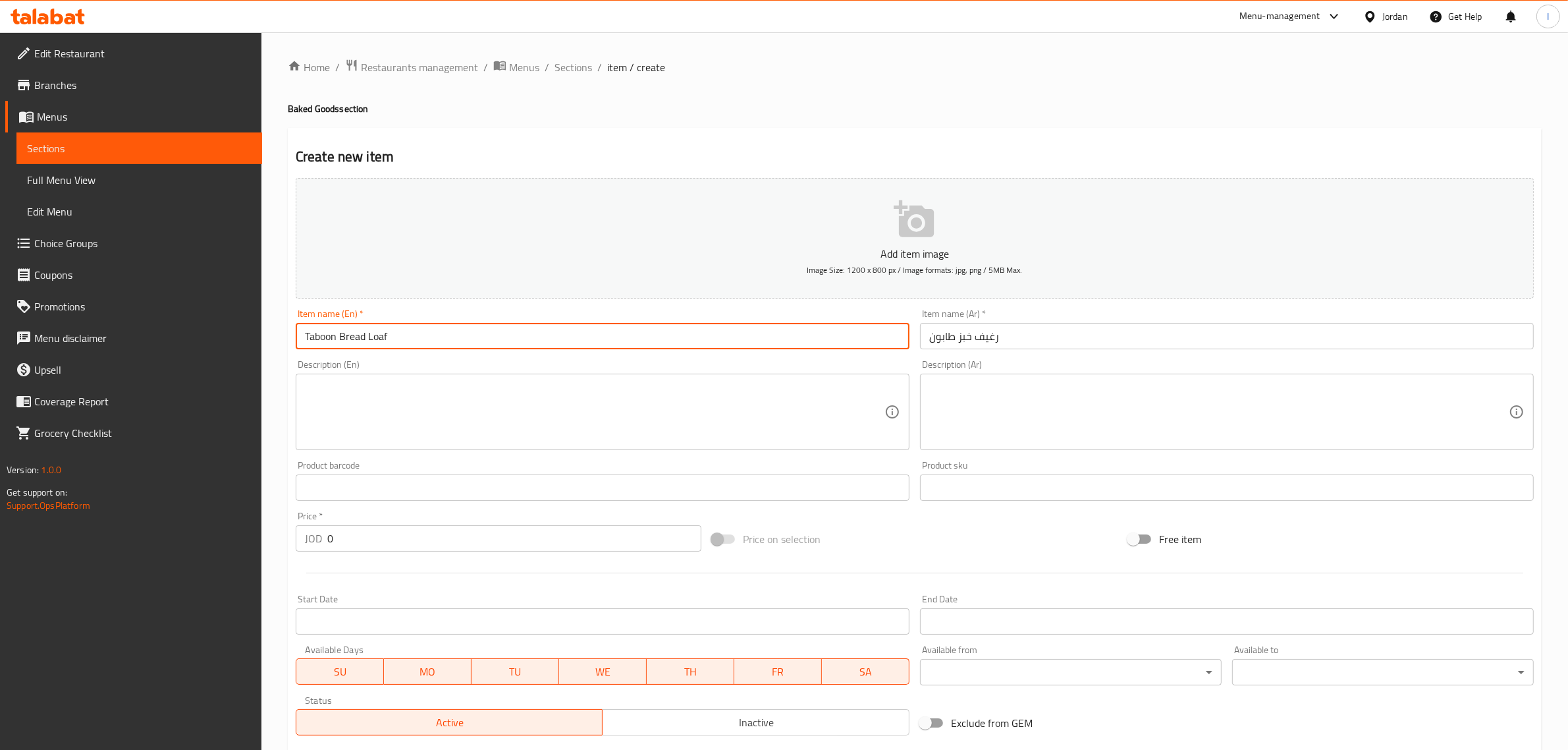
click at [351, 542] on input "0" at bounding box center [514, 538] width 374 height 26
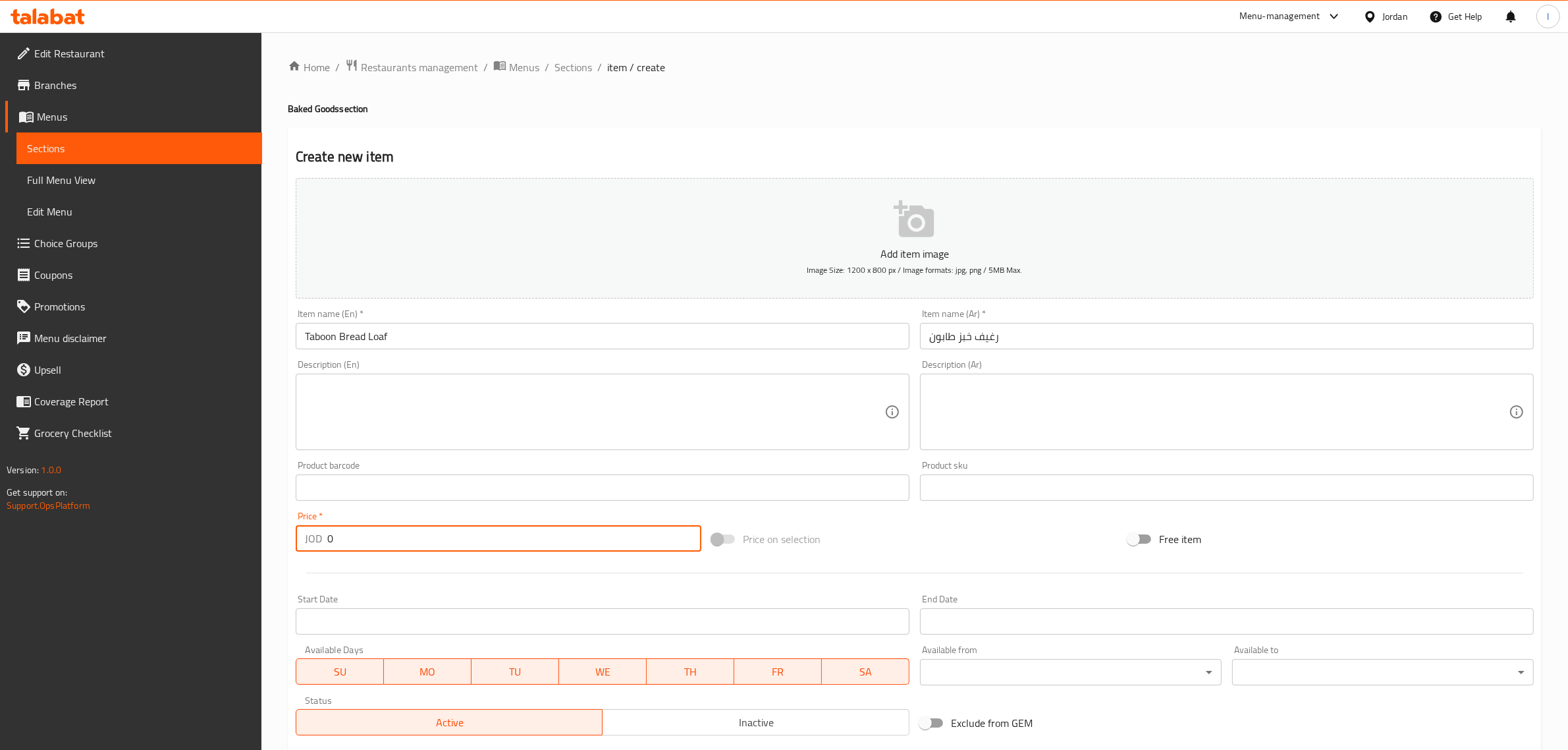
paste input ".15"
type input "0.15"
click at [262, 437] on div "Home / Restaurants management / Menus / Sections / item / create Baked Goods se…" at bounding box center [914, 482] width 1307 height 899
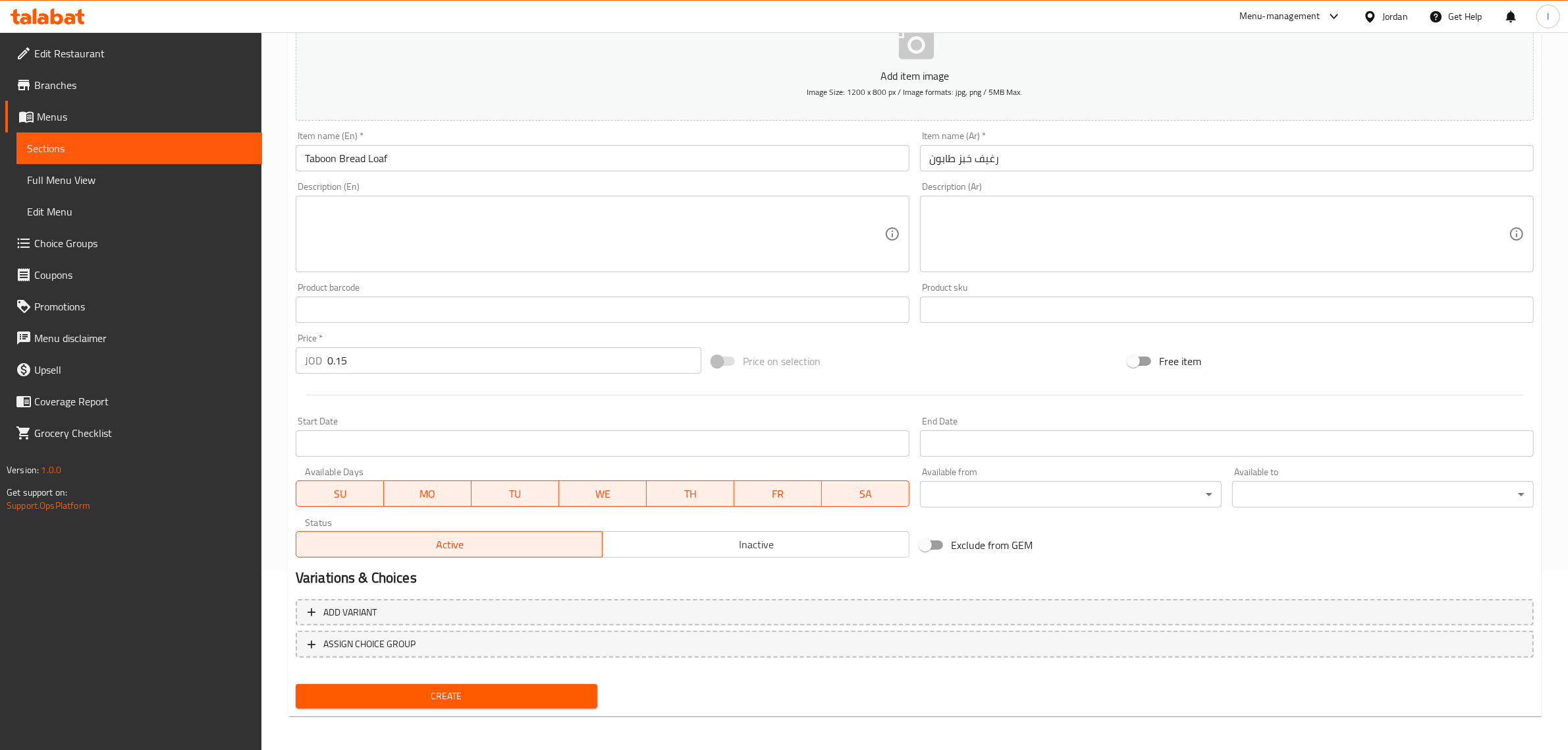
scroll to position [178, 0]
click at [352, 683] on button "Create" at bounding box center [446, 695] width 301 height 25
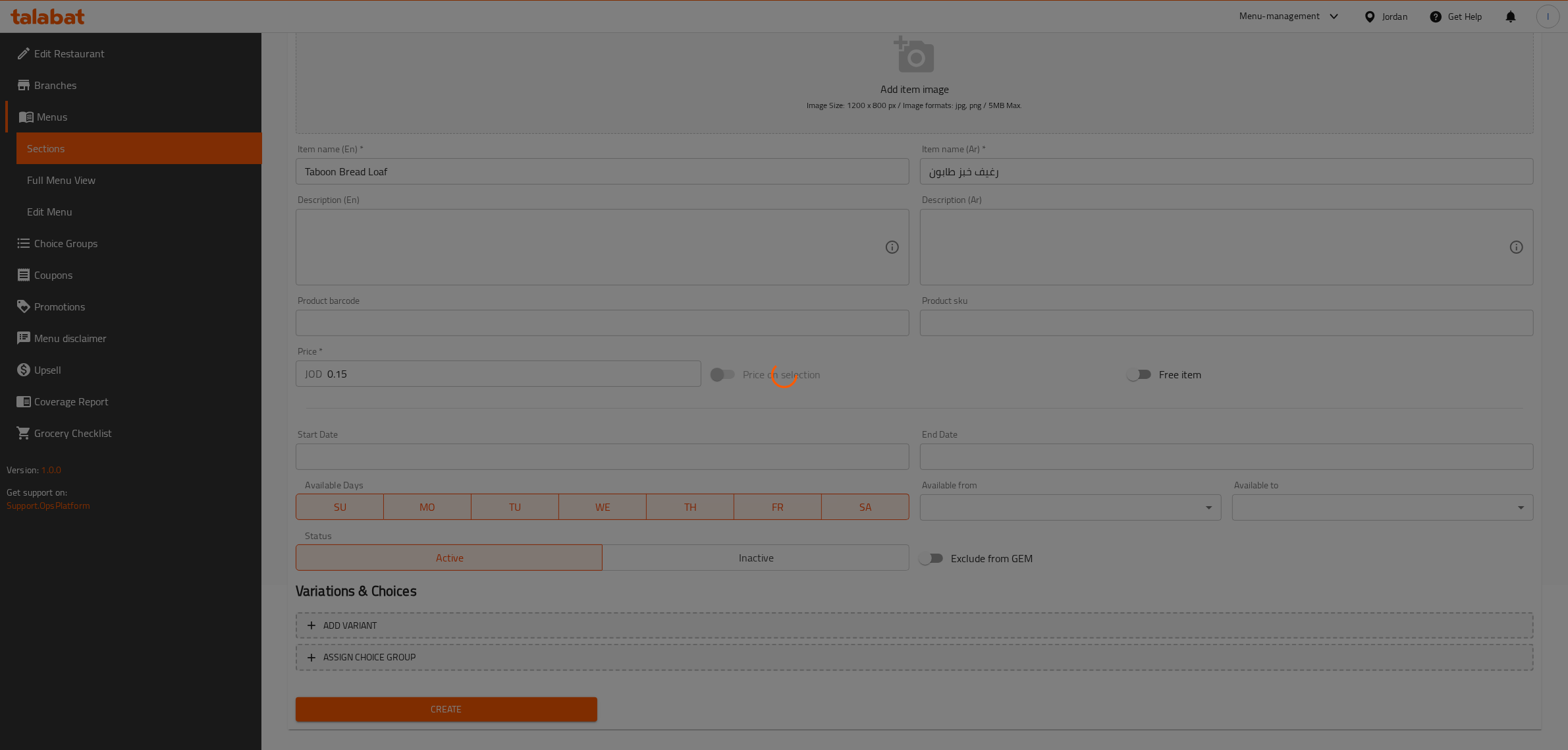
scroll to position [87, 0]
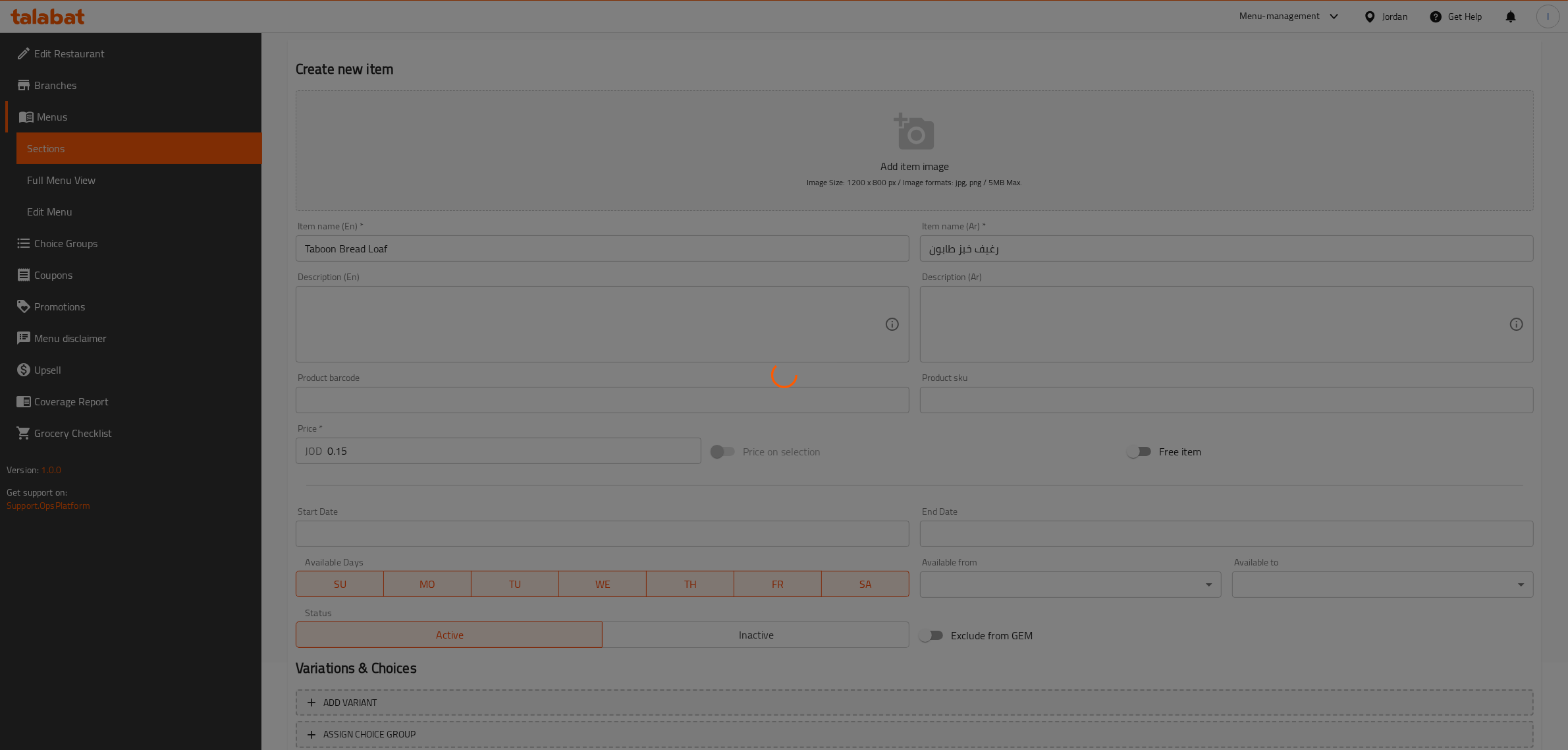
type input "0"
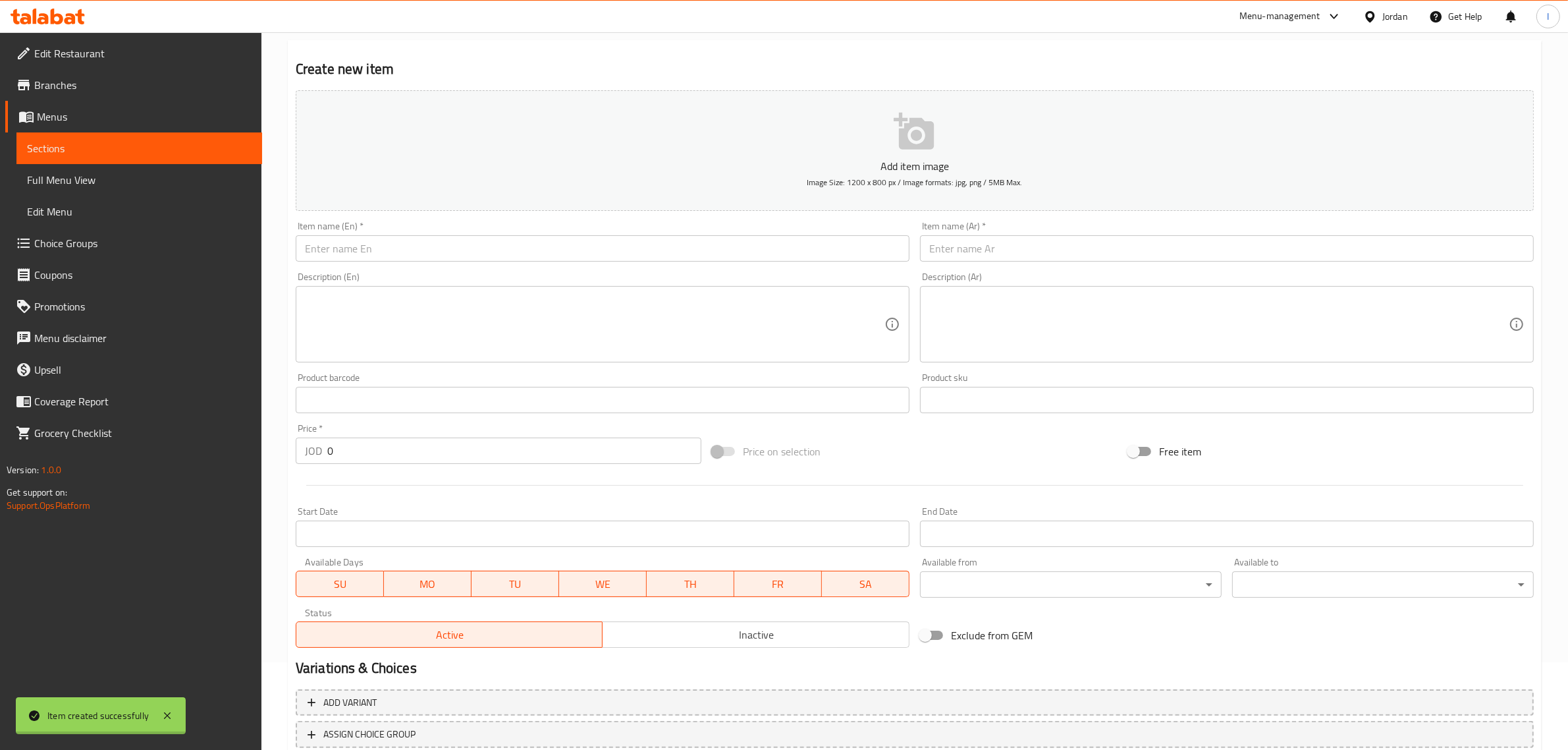
scroll to position [0, 0]
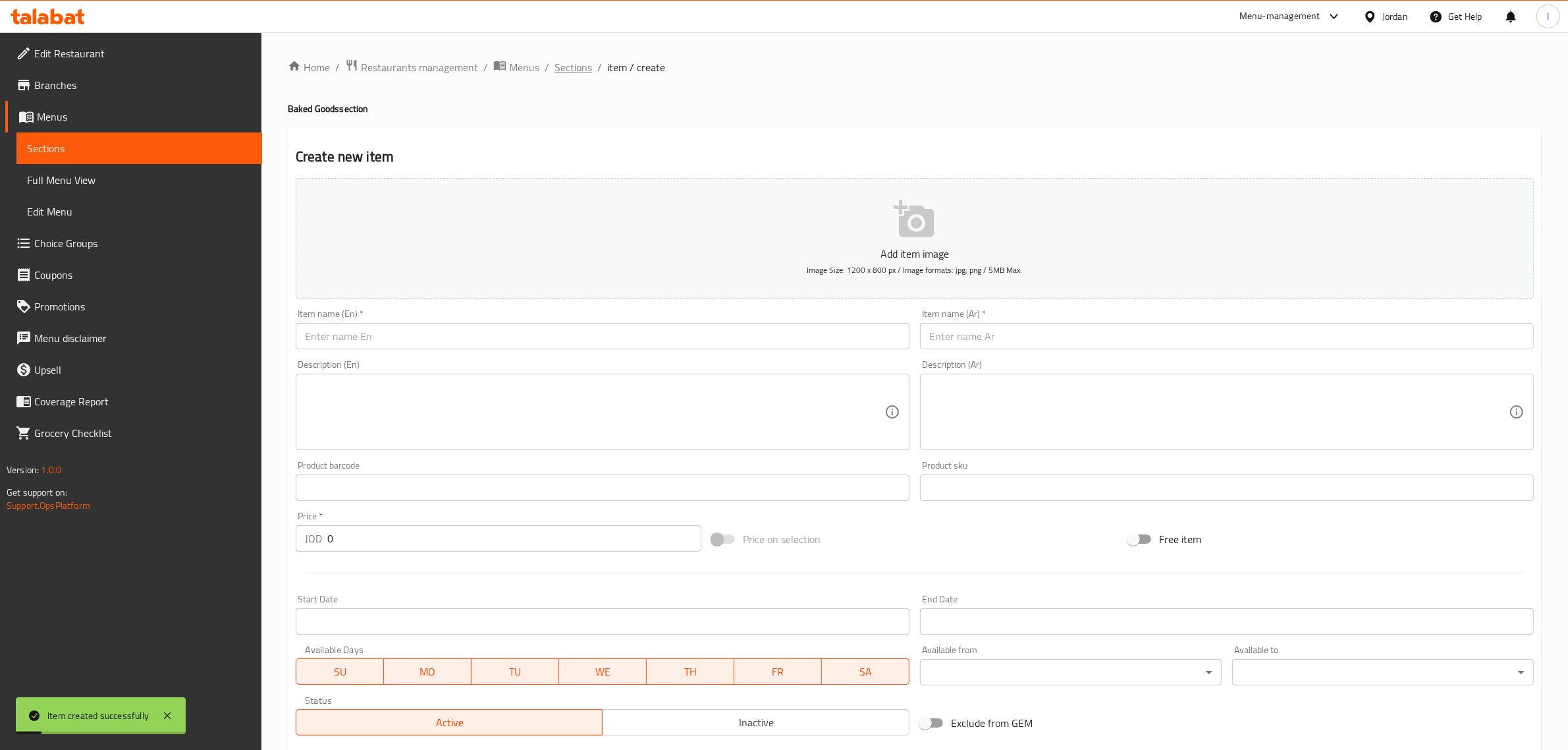
click at [568, 59] on span "Sections" at bounding box center [573, 67] width 37 height 16
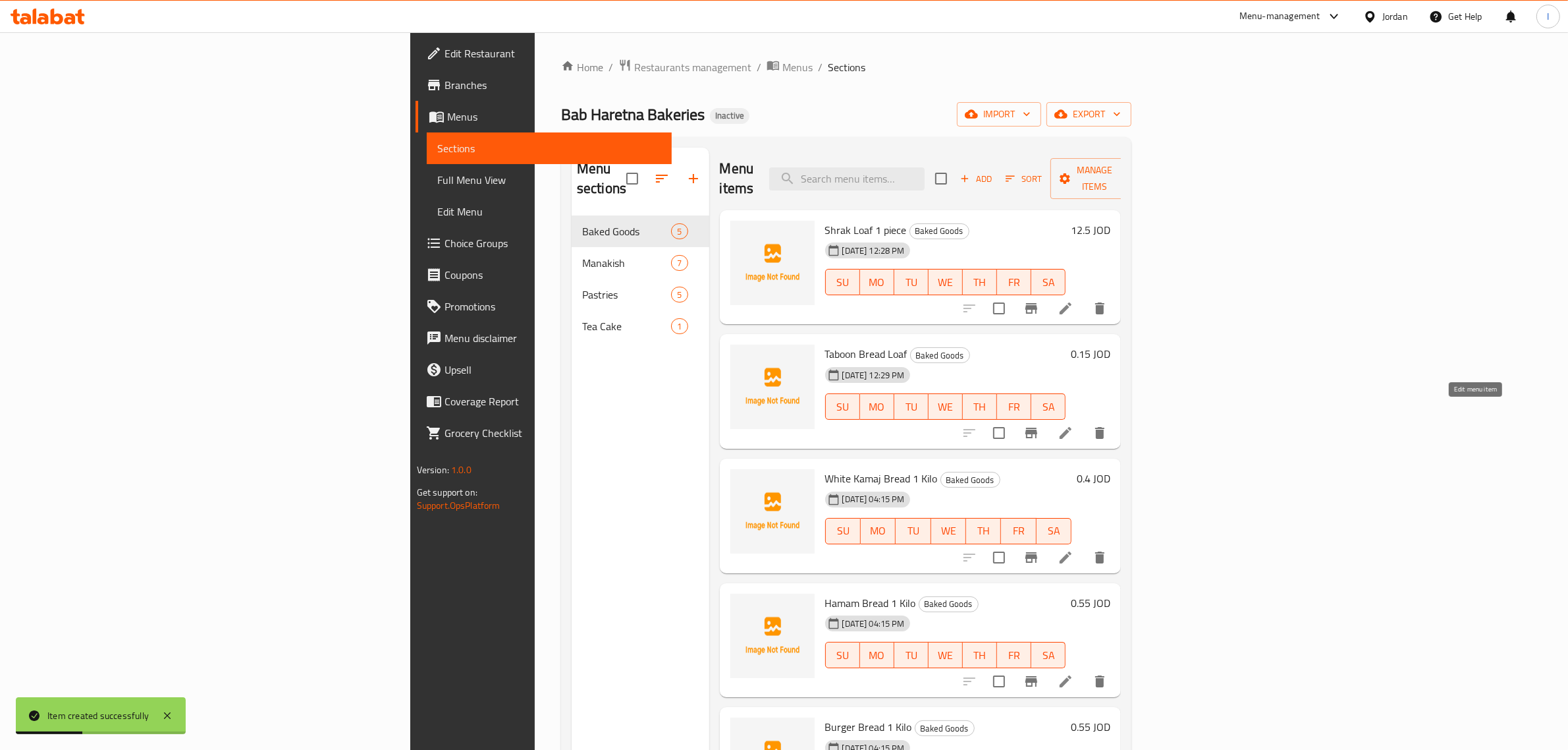
click at [1073, 425] on icon at bounding box center [1065, 432] width 16 height 16
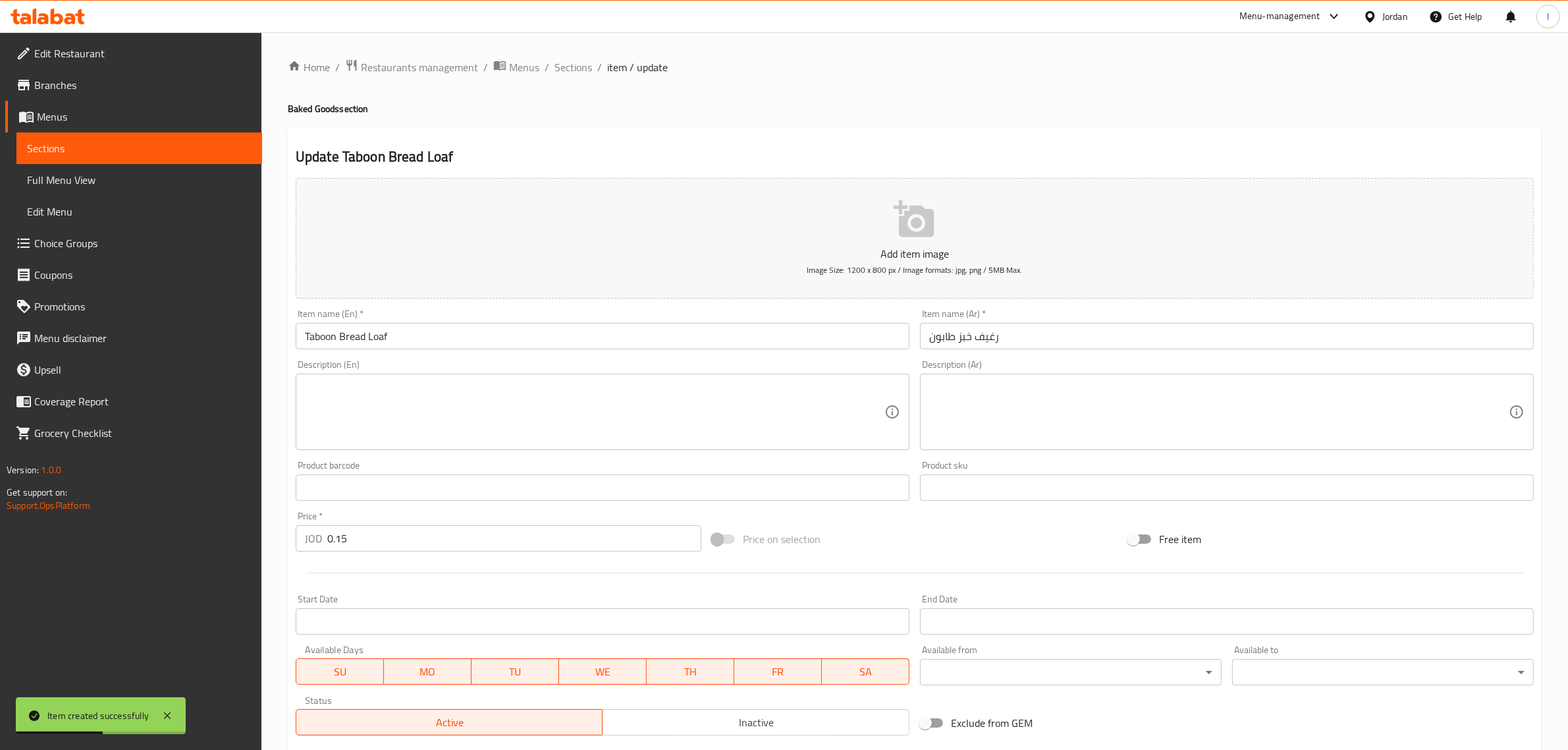
click at [421, 343] on input "Taboon Bread Loaf" at bounding box center [602, 336] width 614 height 26
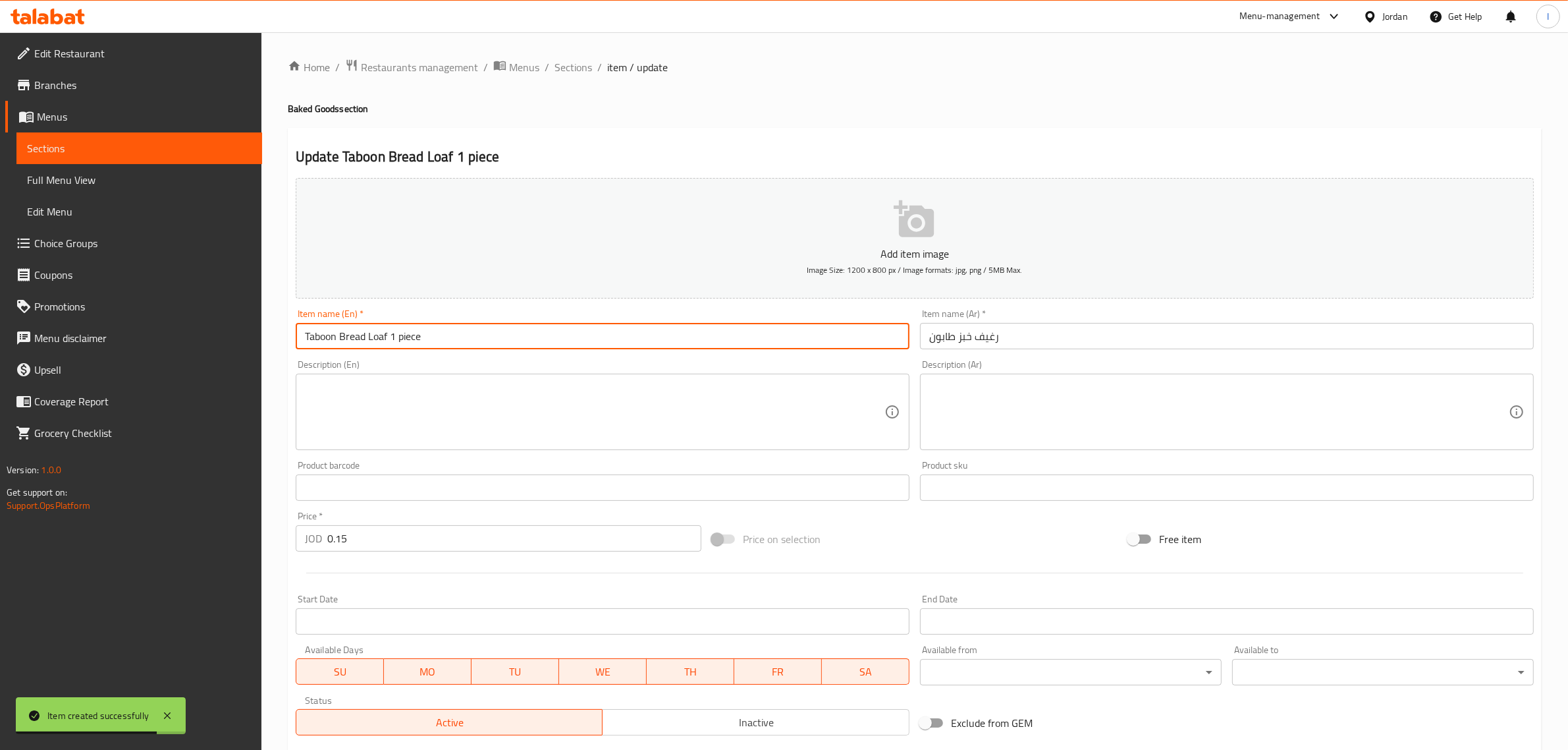
type input "Taboon Bread Loaf 1 piece"
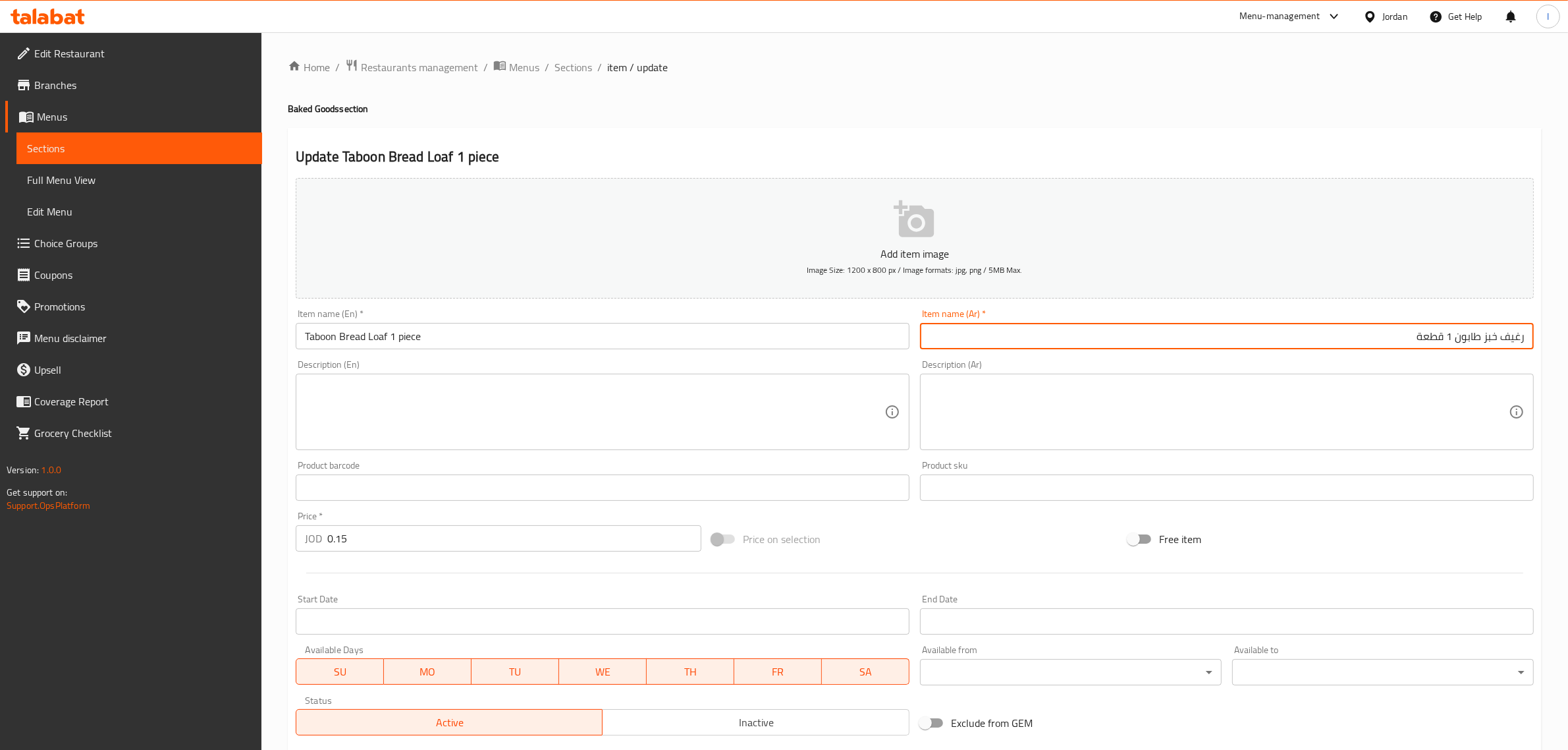
scroll to position [178, 0]
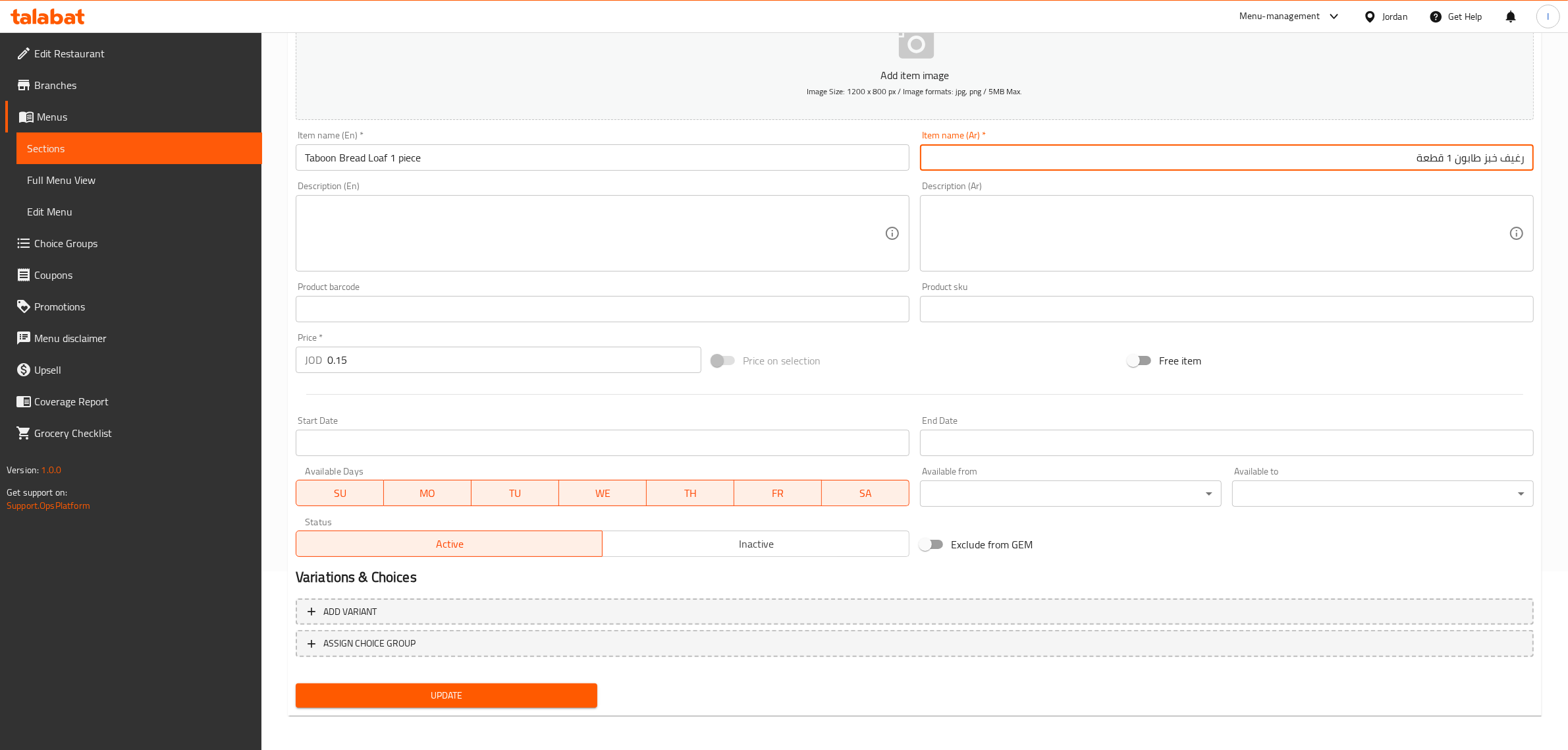
type input "رغيف خبز طابون 1 قطعة"
click at [422, 693] on span "Update" at bounding box center [447, 695] width 280 height 16
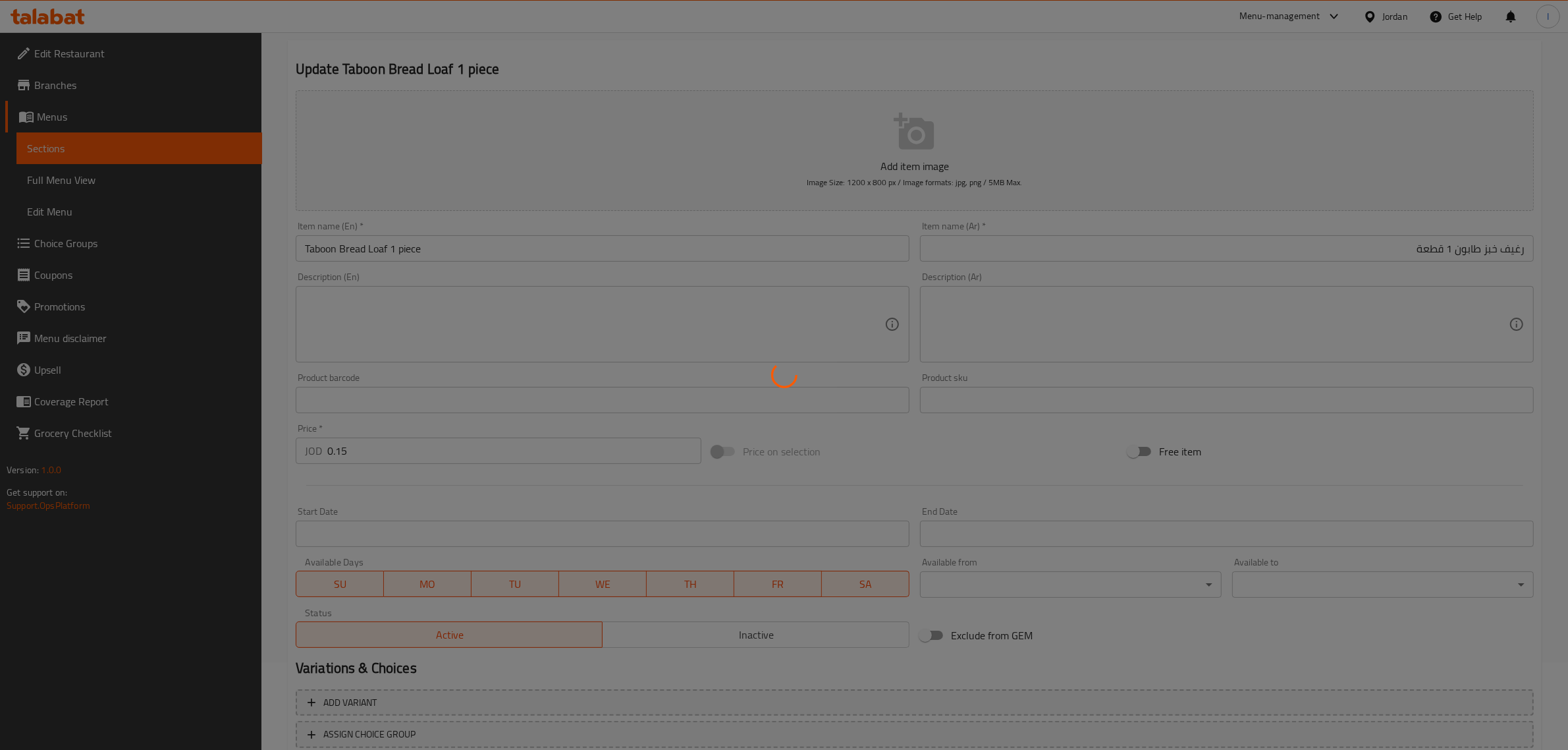
scroll to position [0, 0]
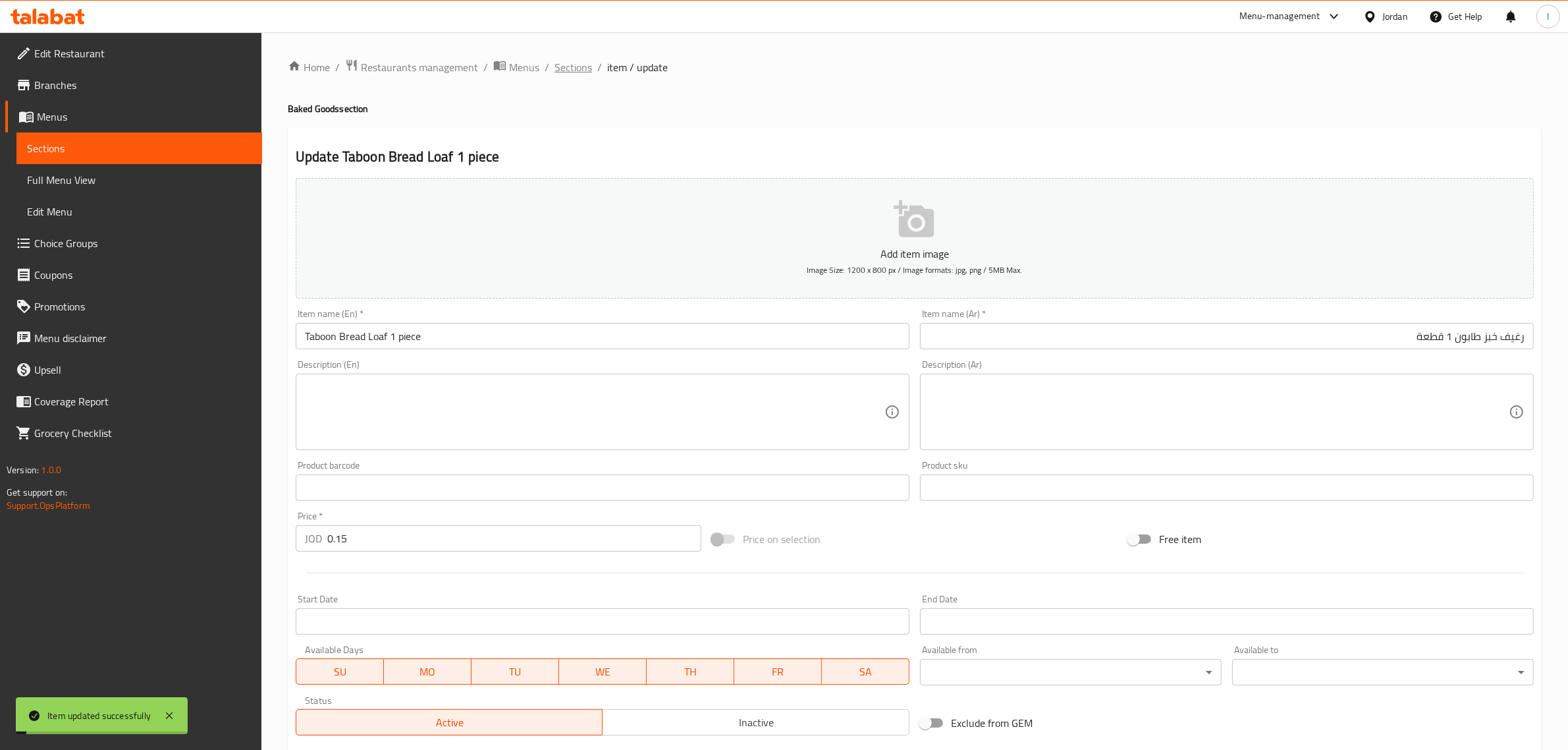
click at [562, 68] on span "Sections" at bounding box center [573, 67] width 37 height 16
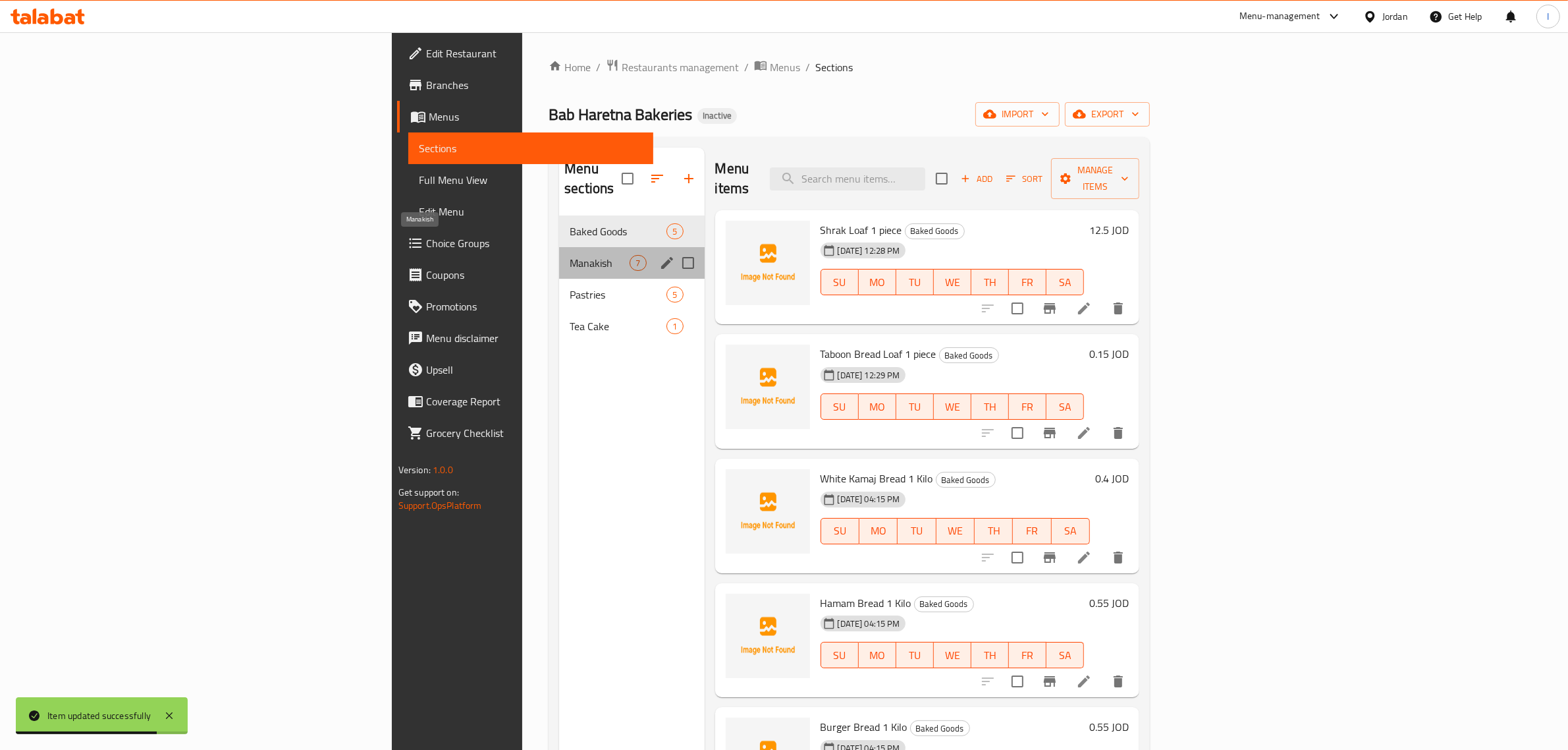
click at [570, 255] on span "Manakish" at bounding box center [599, 262] width 60 height 16
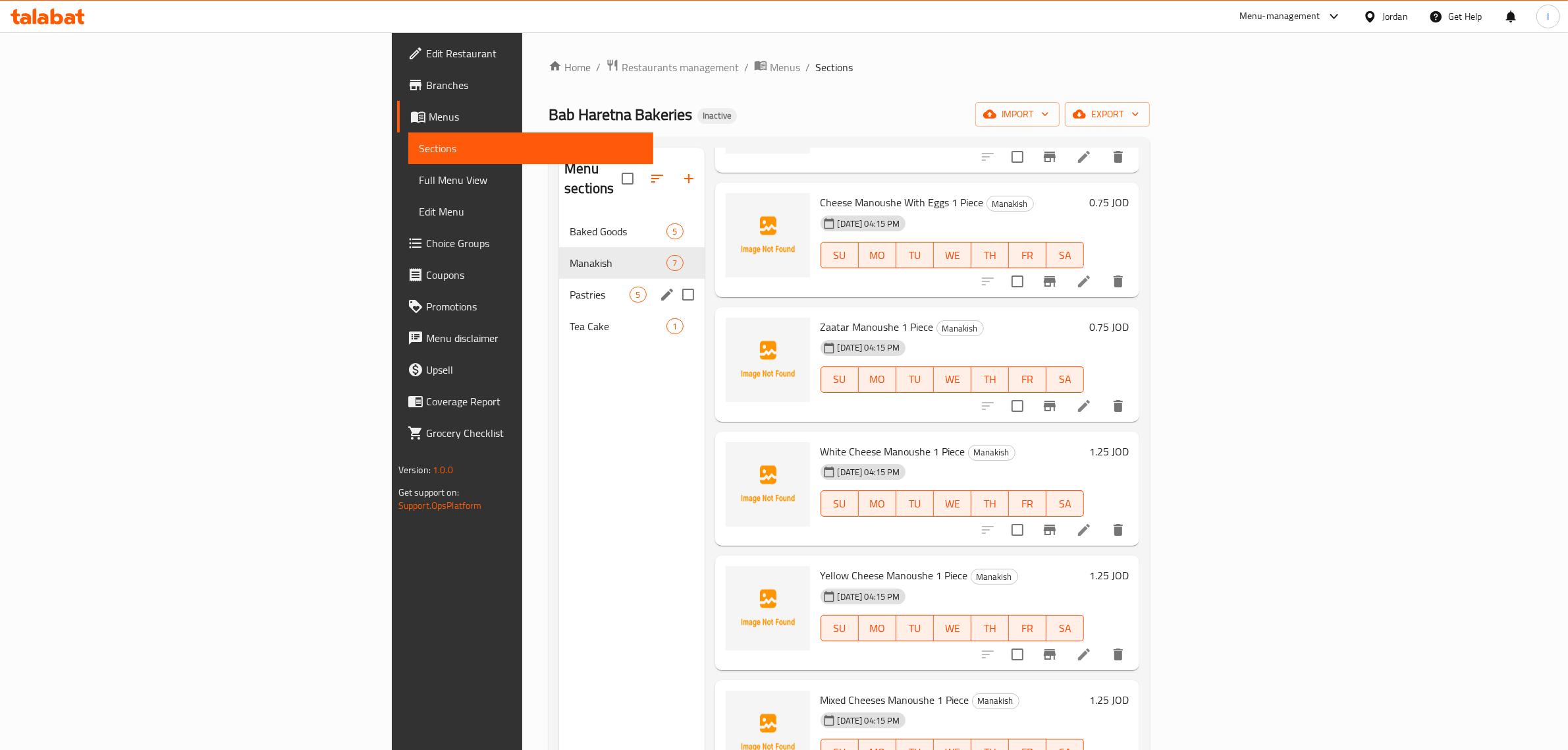
click at [570, 286] on span "Pastries" at bounding box center [599, 294] width 60 height 16
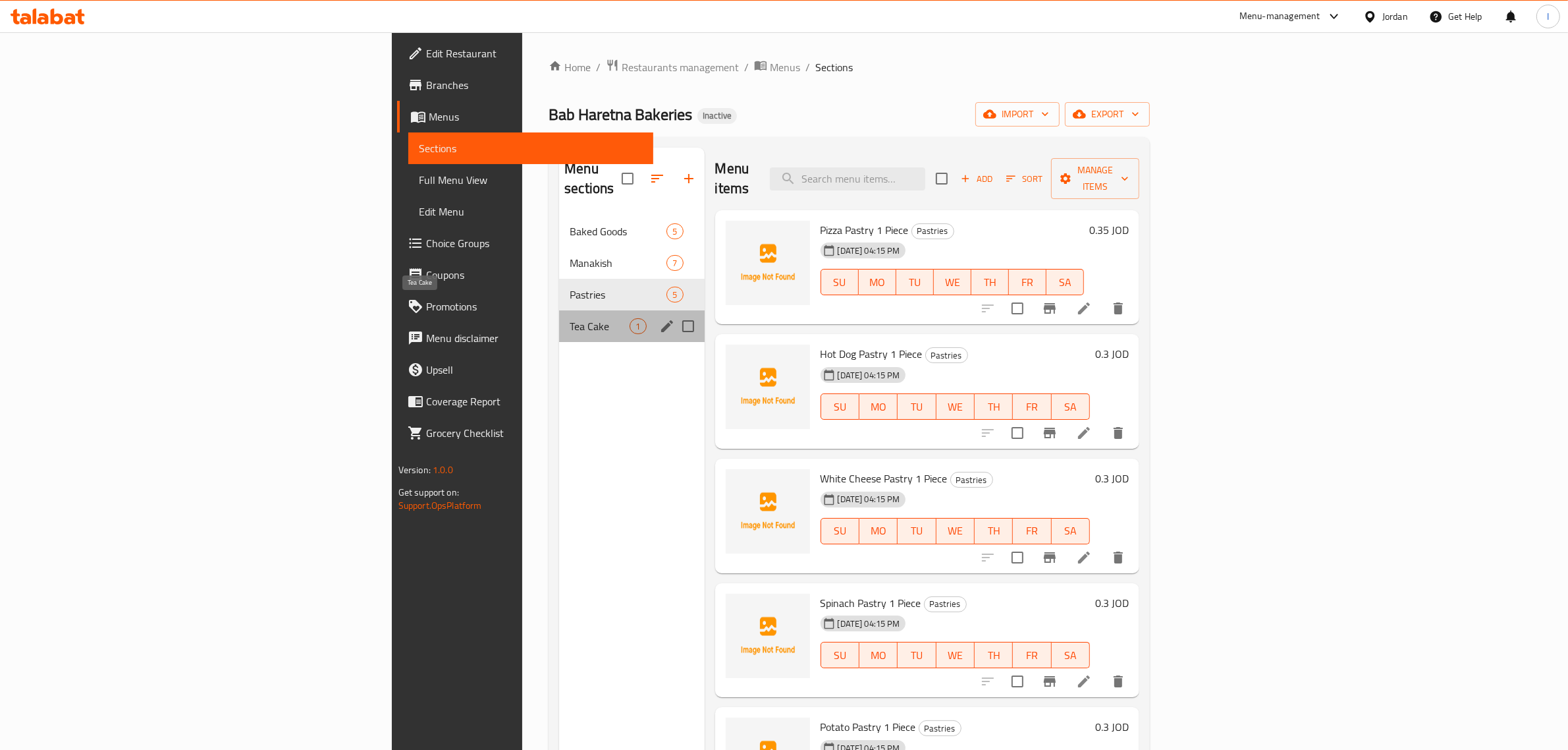
click at [570, 319] on span "Tea Cake" at bounding box center [599, 326] width 60 height 16
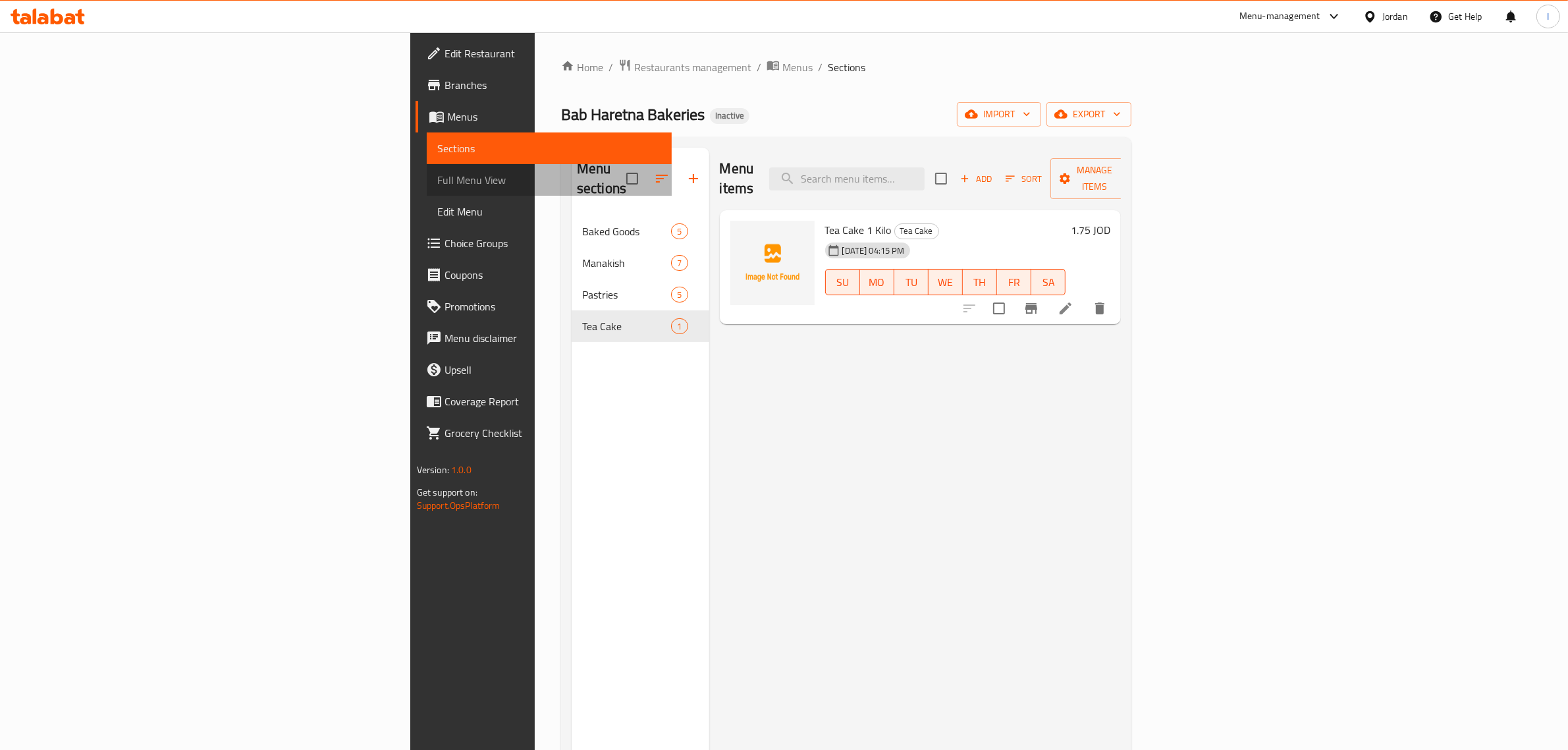
click at [437, 183] on span "Full Menu View" at bounding box center [549, 179] width 225 height 16
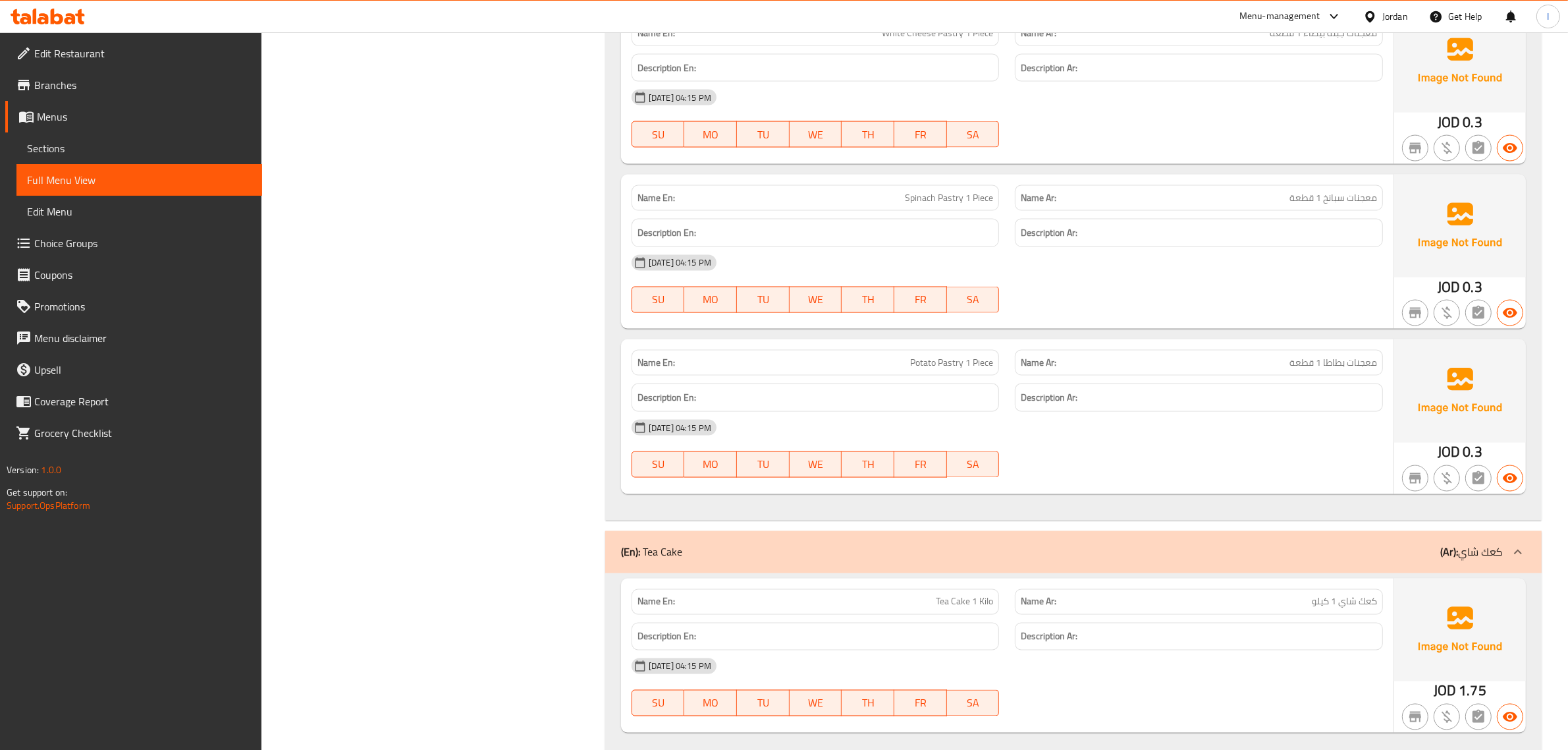
scroll to position [2728, 0]
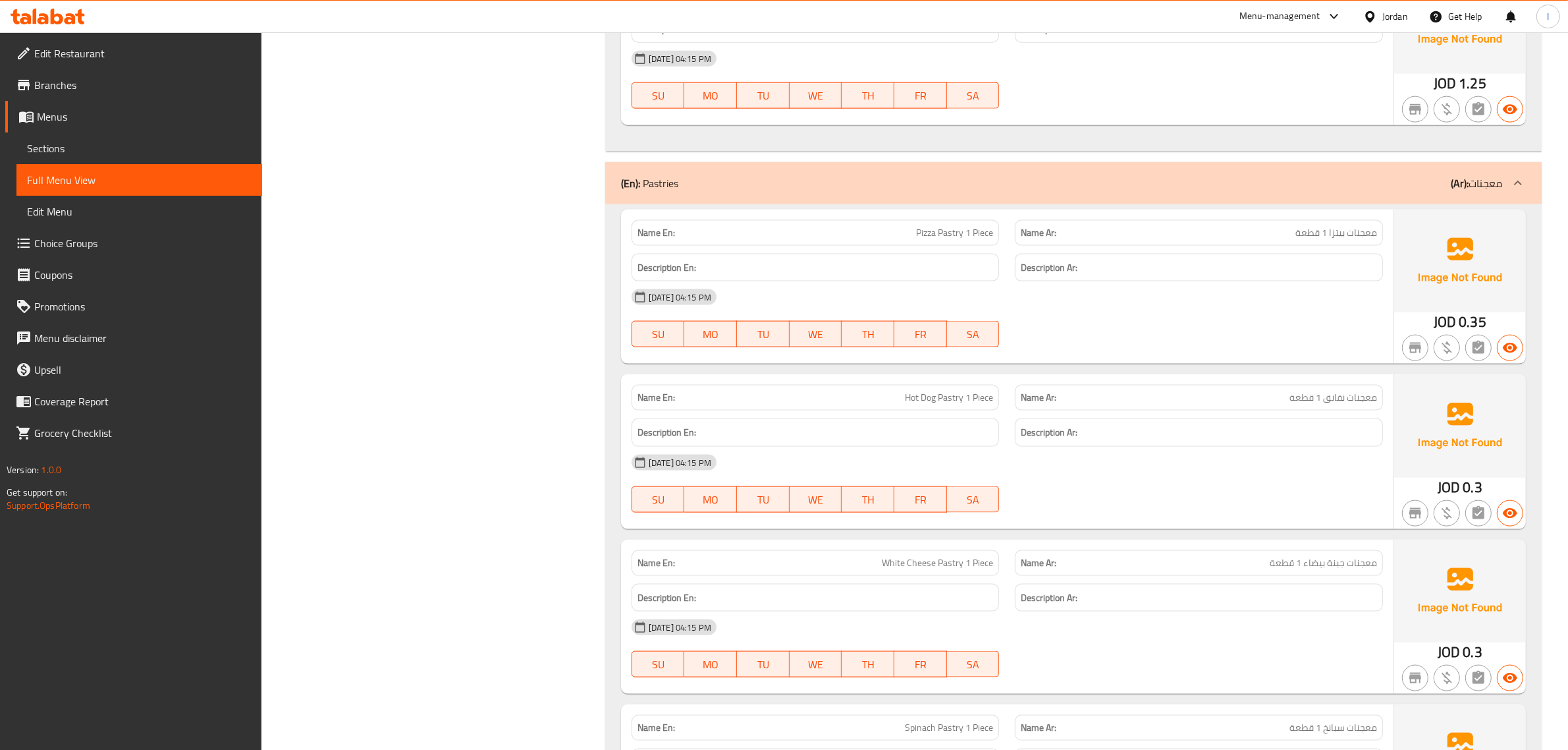
scroll to position [2151, 0]
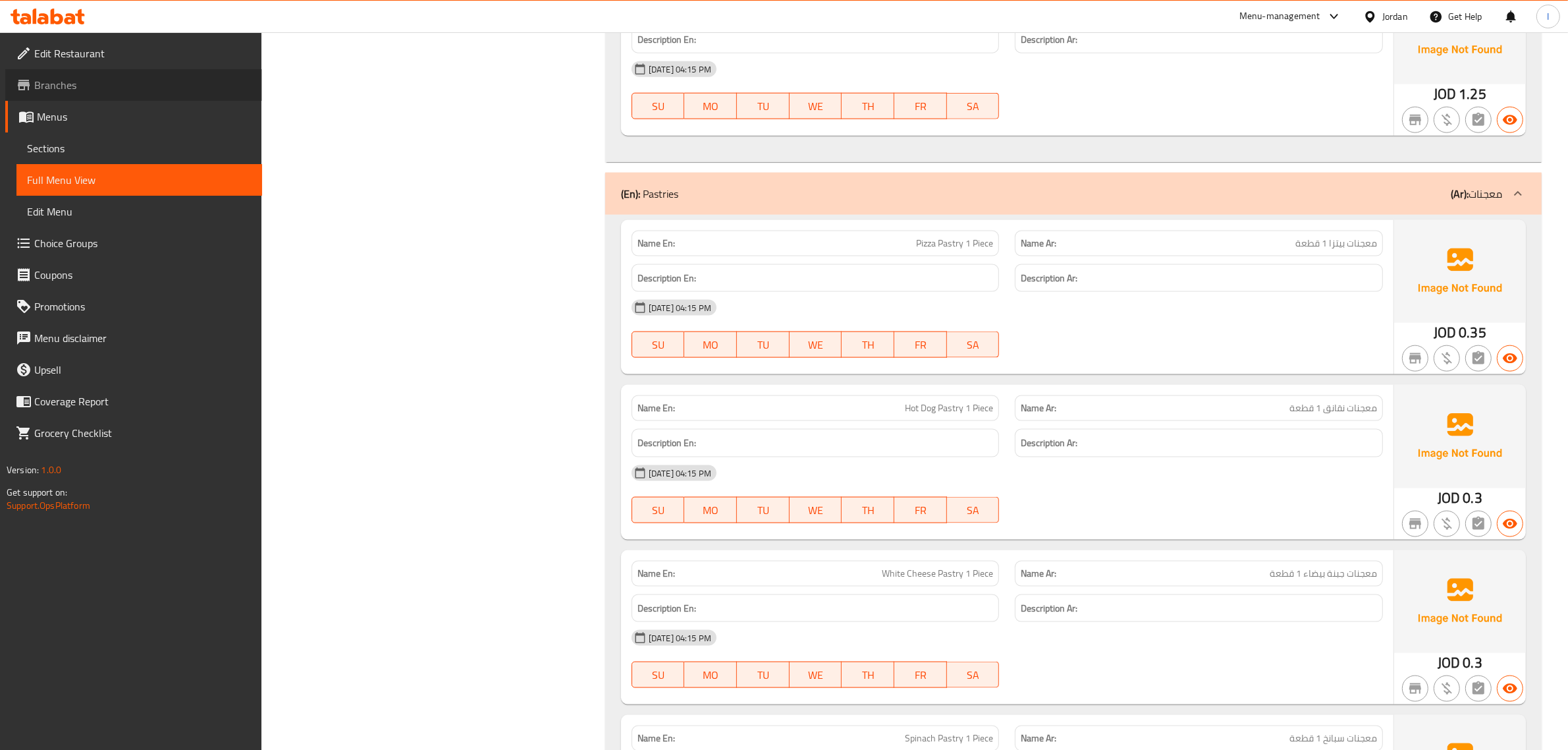
click at [139, 87] on span "Branches" at bounding box center [143, 85] width 217 height 16
